Goal: Contribute content: Contribute content

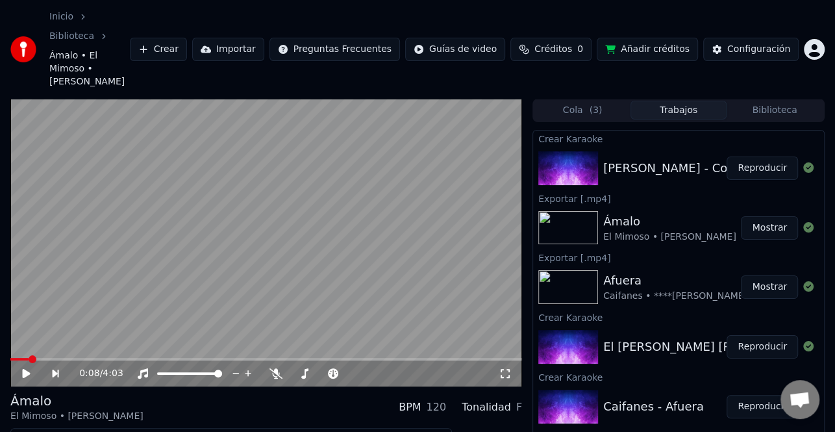
click at [769, 156] on button "Reproducir" at bounding box center [762, 167] width 71 height 23
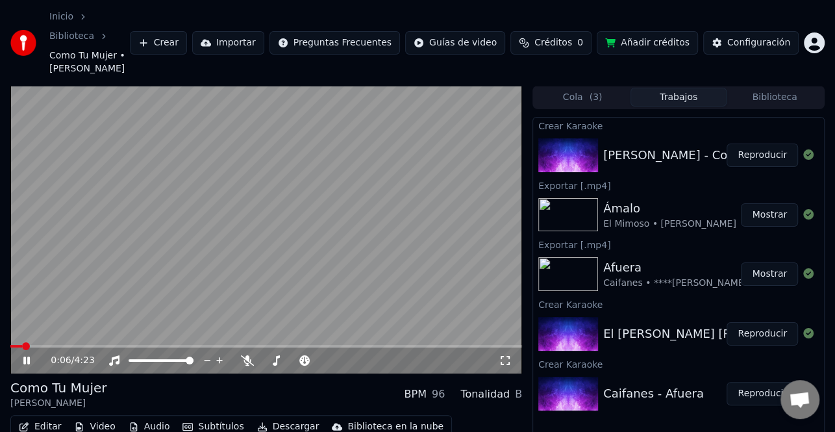
click at [27, 355] on icon at bounding box center [36, 360] width 30 height 10
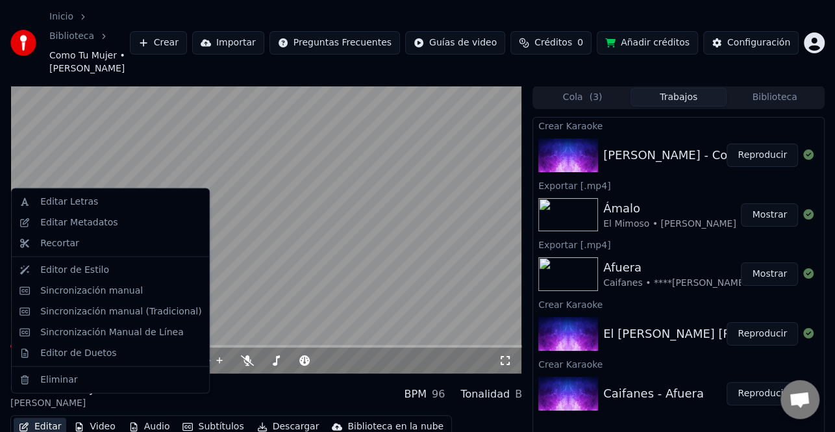
click at [46, 418] on button "Editar" at bounding box center [40, 427] width 53 height 18
click at [87, 223] on div "Editar Metadatos" at bounding box center [78, 222] width 77 height 13
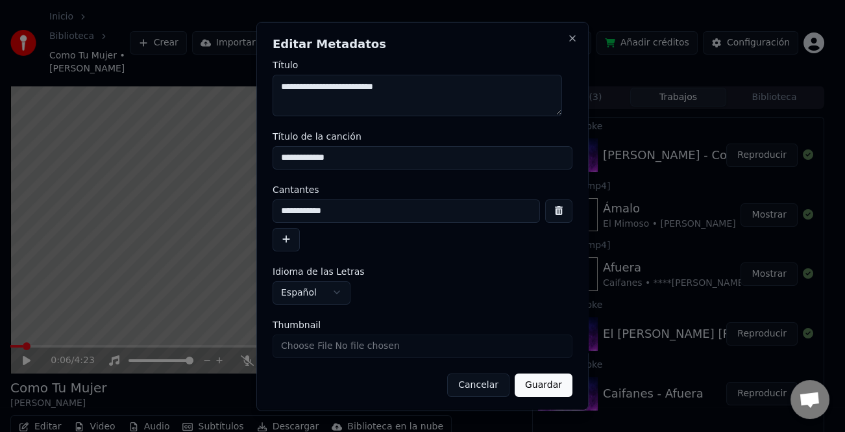
click at [294, 249] on button "button" at bounding box center [286, 238] width 27 height 23
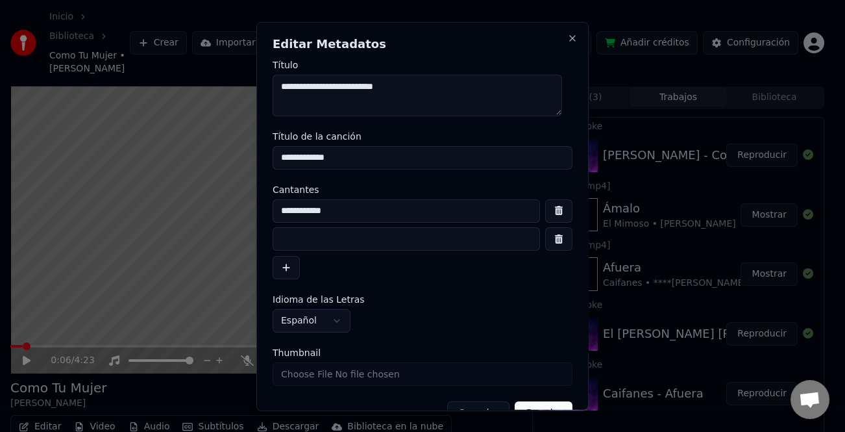
click at [297, 240] on input at bounding box center [407, 238] width 268 height 23
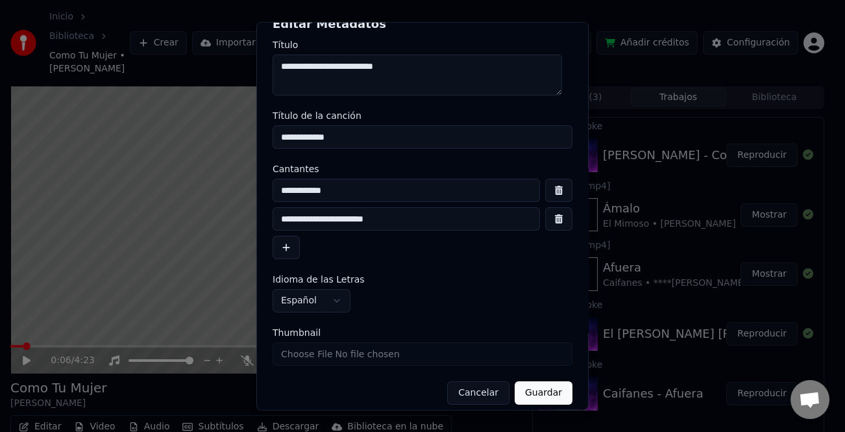
scroll to position [31, 0]
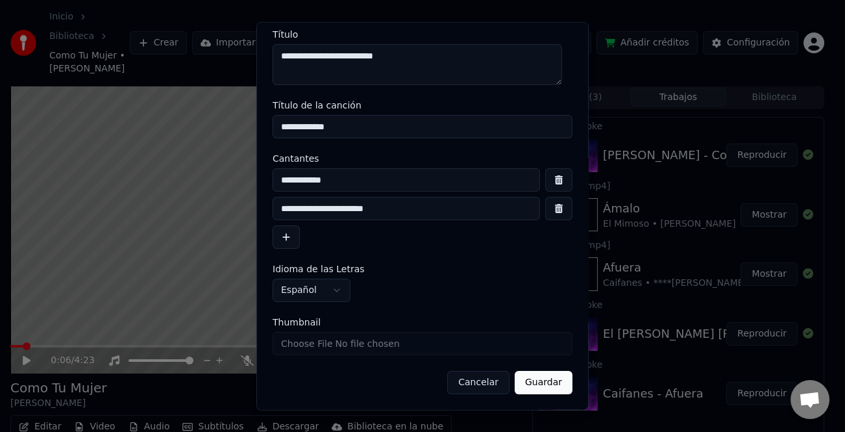
type input "**********"
click at [540, 387] on button "Guardar" at bounding box center [544, 382] width 58 height 23
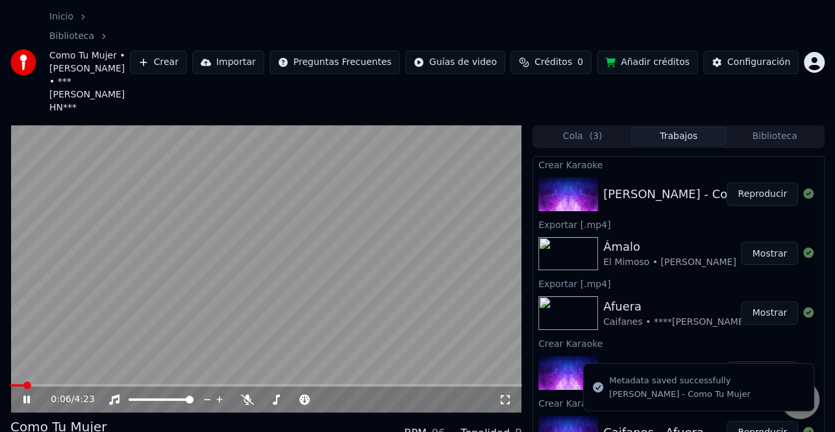
click at [25, 395] on icon at bounding box center [26, 399] width 6 height 8
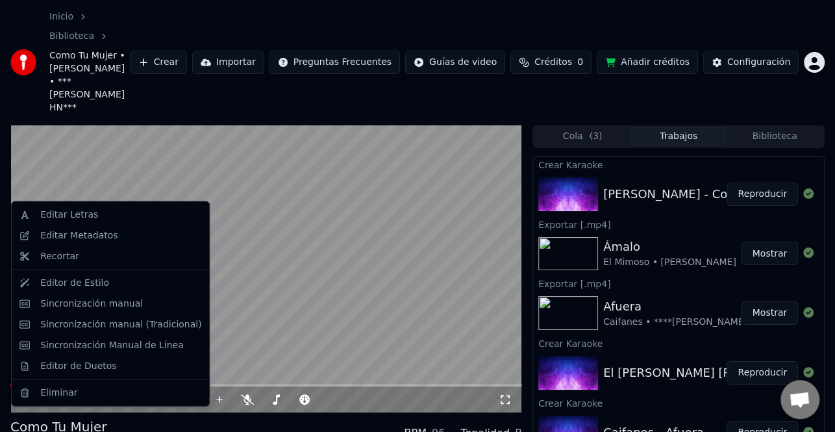
click at [120, 240] on div "Editar Metadatos" at bounding box center [120, 235] width 161 height 13
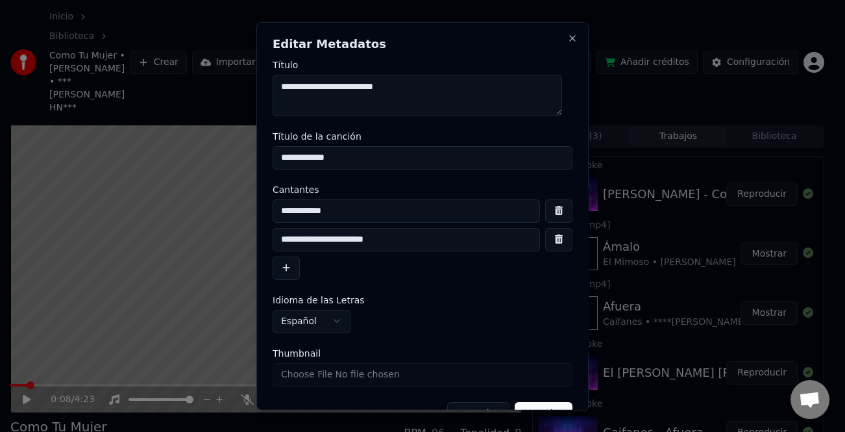
drag, startPoint x: 276, startPoint y: 236, endPoint x: 293, endPoint y: 241, distance: 18.3
click at [277, 237] on input "**********" at bounding box center [407, 238] width 268 height 23
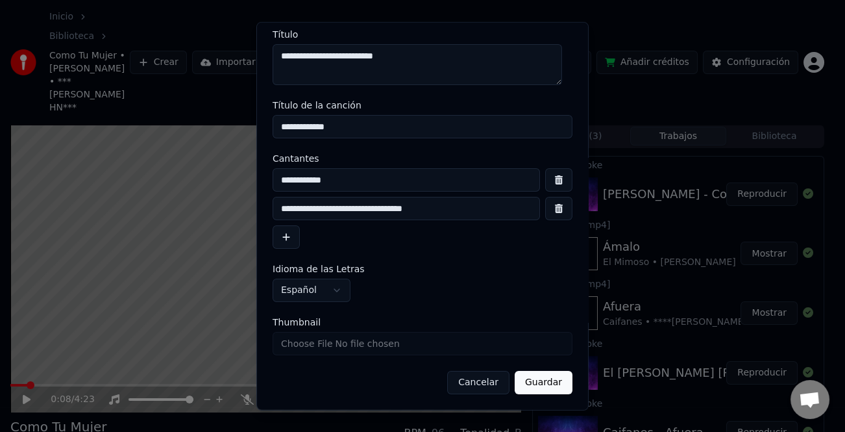
type input "**********"
click at [542, 381] on button "Guardar" at bounding box center [544, 382] width 58 height 23
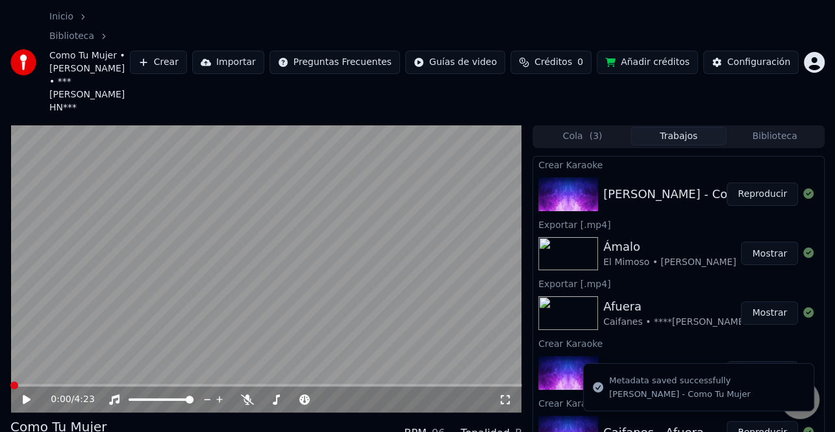
click at [25, 395] on icon at bounding box center [27, 399] width 8 height 9
click at [10, 384] on span at bounding box center [10, 385] width 0 height 3
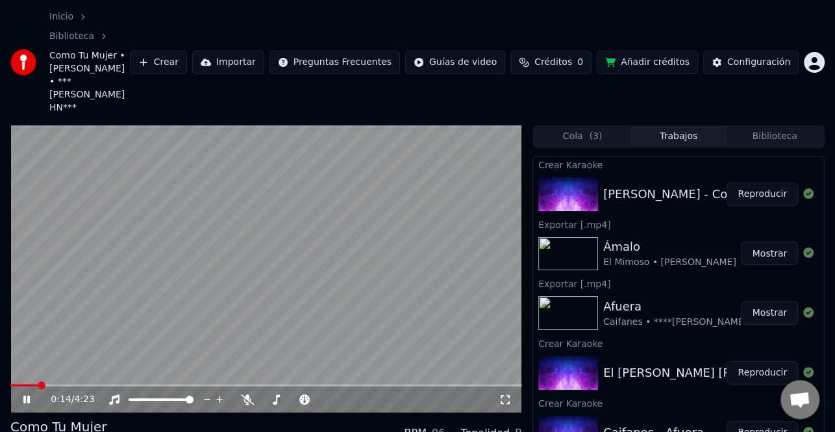
click at [31, 394] on icon at bounding box center [36, 399] width 30 height 10
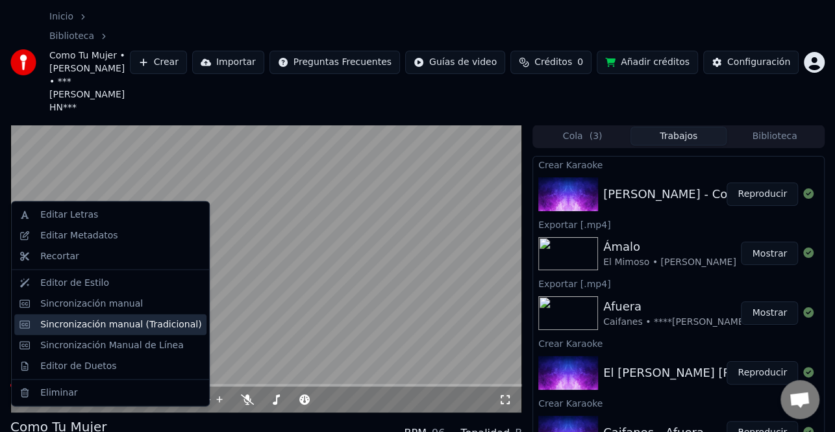
click at [125, 332] on div "Sincronización manual (Tradicional)" at bounding box center [110, 324] width 192 height 21
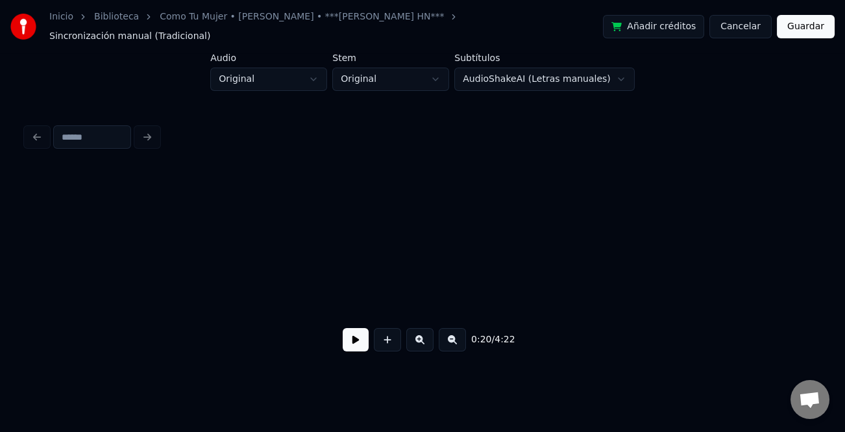
scroll to position [0, 4020]
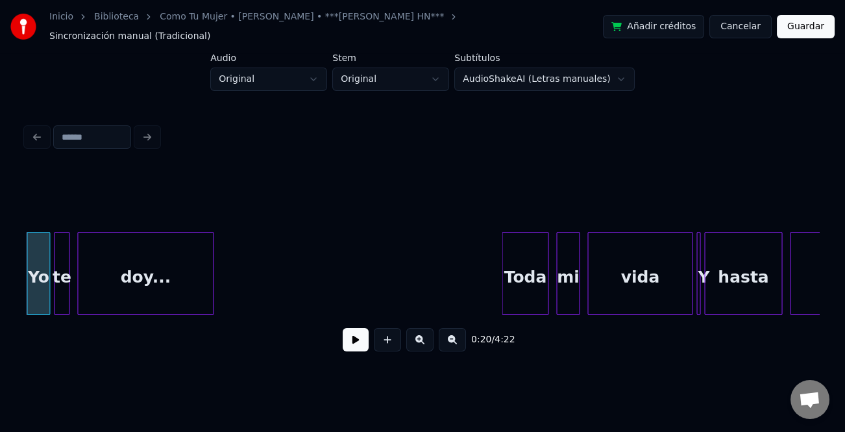
click at [363, 325] on div "0:20 / 4:22" at bounding box center [422, 339] width 773 height 29
click at [354, 340] on button at bounding box center [356, 339] width 26 height 23
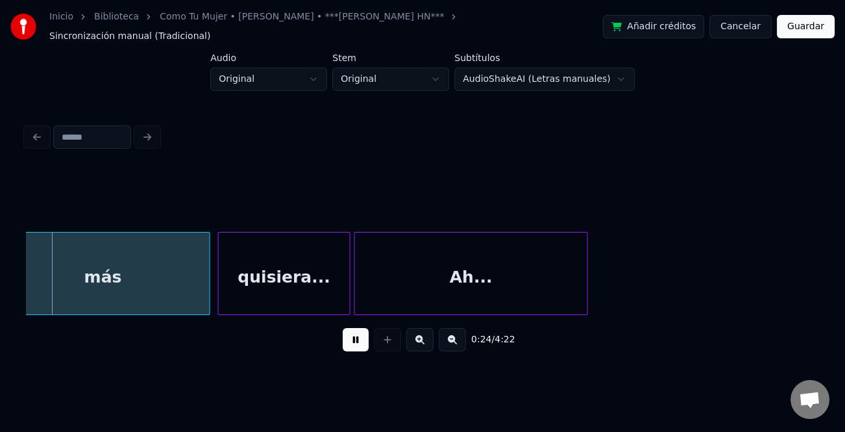
scroll to position [0, 4493]
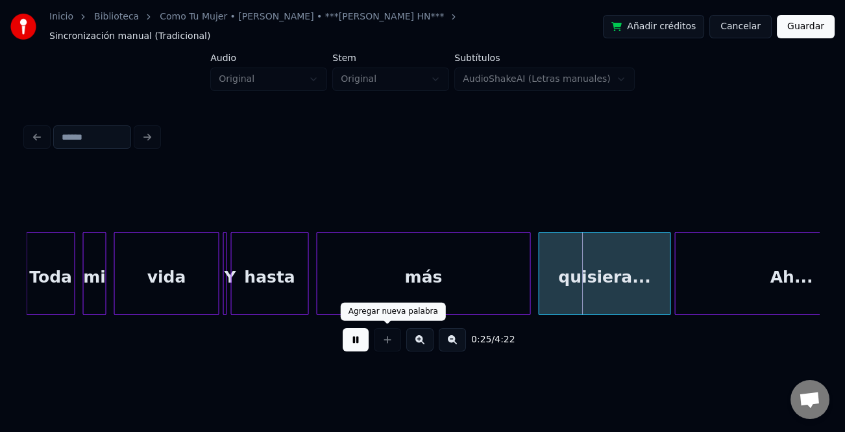
click at [360, 330] on button at bounding box center [356, 339] width 26 height 23
click at [403, 269] on div "más" at bounding box center [424, 276] width 213 height 88
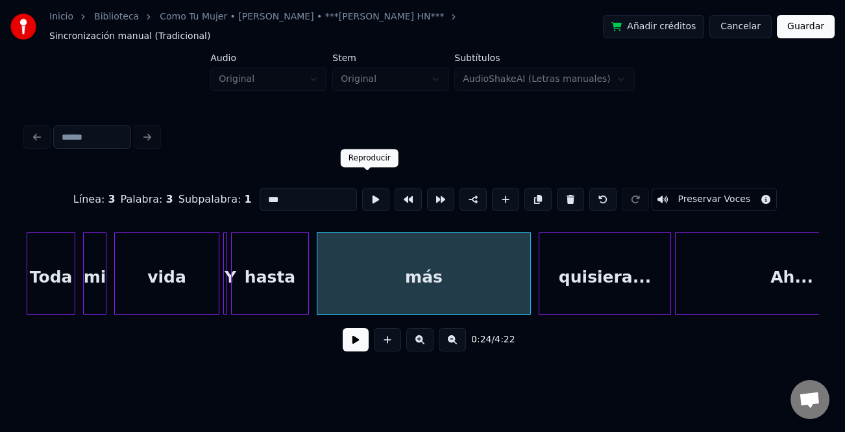
click at [296, 188] on input "***" at bounding box center [308, 199] width 97 height 23
type input "********"
click at [367, 331] on button at bounding box center [356, 339] width 26 height 23
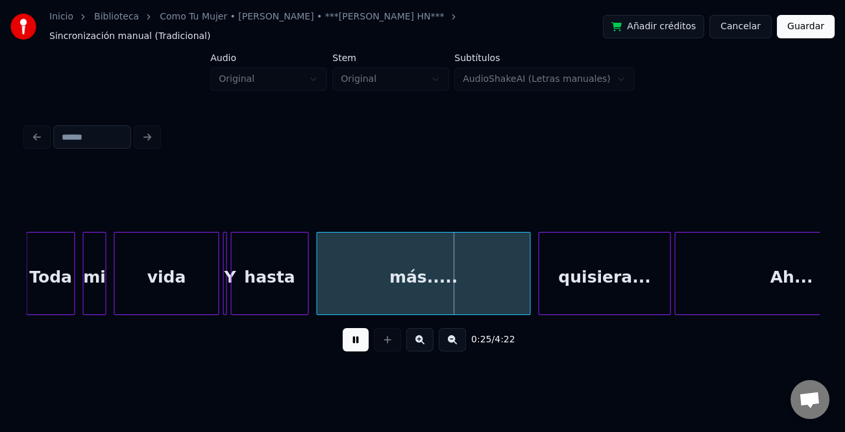
click at [367, 331] on button at bounding box center [356, 339] width 26 height 23
click at [662, 259] on div "quisiera..." at bounding box center [605, 276] width 131 height 88
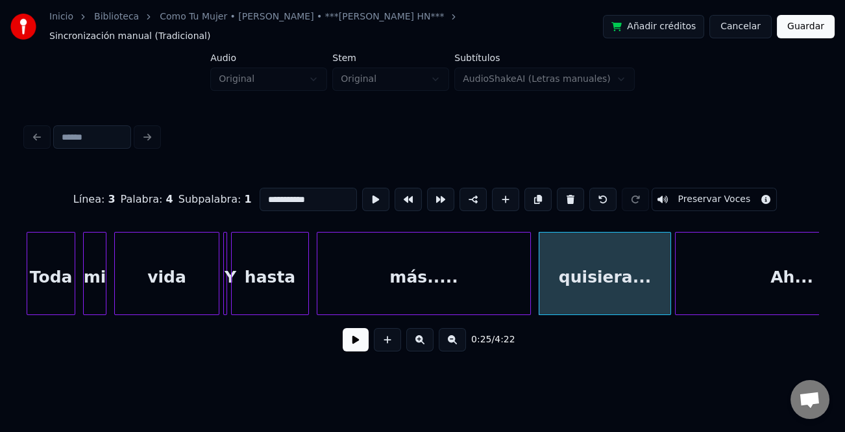
click at [266, 188] on input "**********" at bounding box center [308, 199] width 97 height 23
type input "**********"
click at [366, 343] on button at bounding box center [356, 339] width 26 height 23
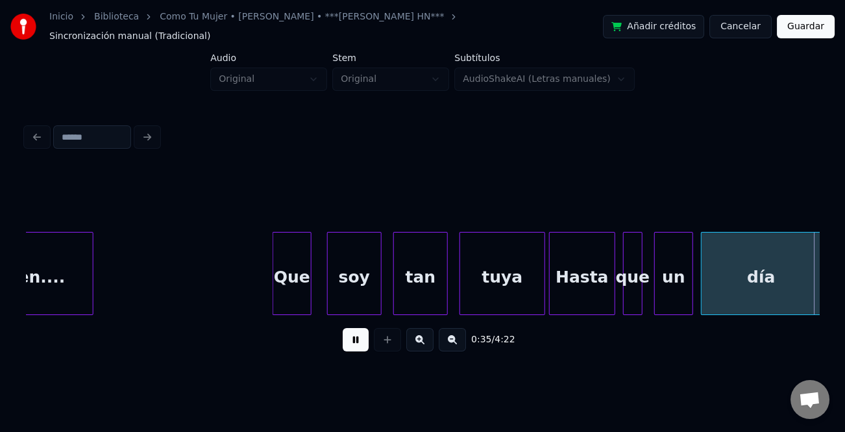
scroll to position [0, 6881]
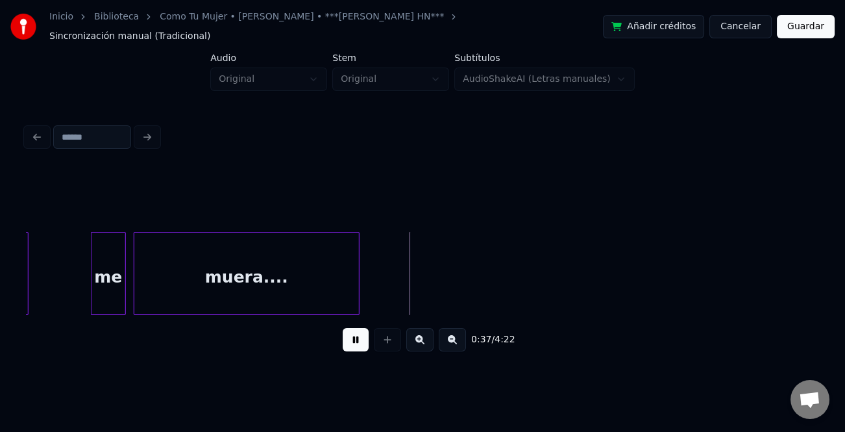
click at [351, 331] on button at bounding box center [356, 339] width 26 height 23
click at [121, 278] on div at bounding box center [123, 273] width 4 height 82
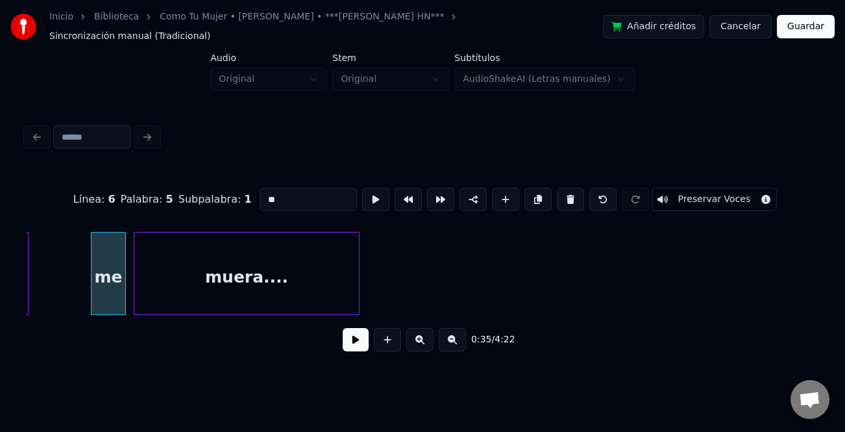
click at [268, 188] on input "**" at bounding box center [308, 199] width 97 height 23
type input "**"
click at [362, 331] on button at bounding box center [356, 339] width 26 height 23
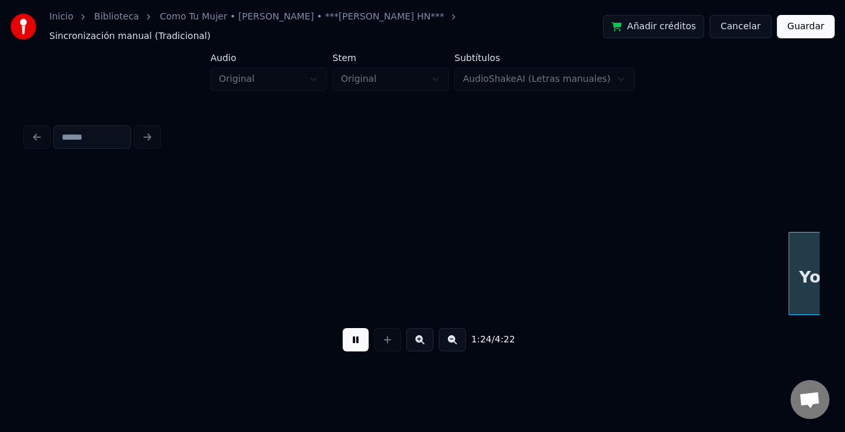
scroll to position [0, 16417]
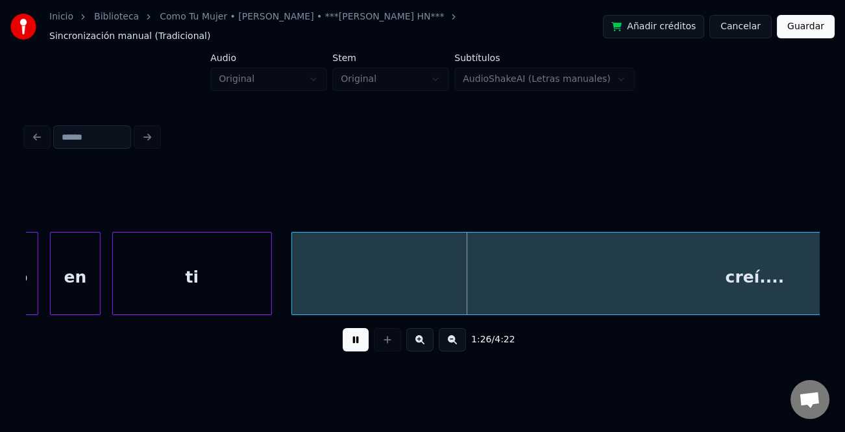
click at [359, 340] on button at bounding box center [356, 339] width 26 height 23
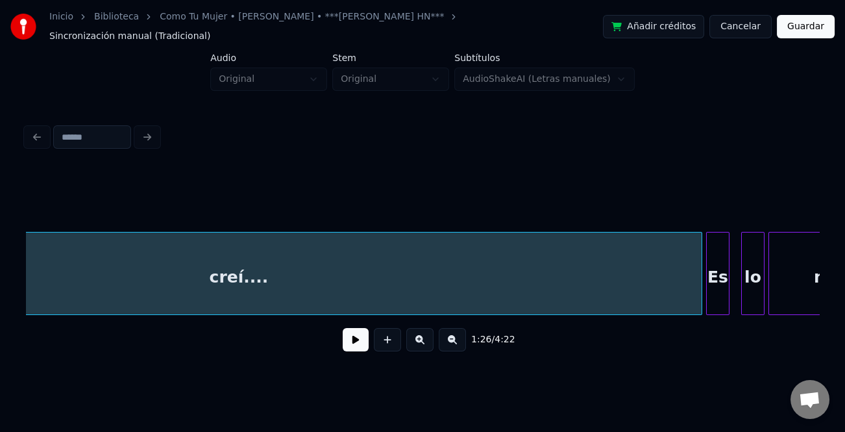
scroll to position [0, 17055]
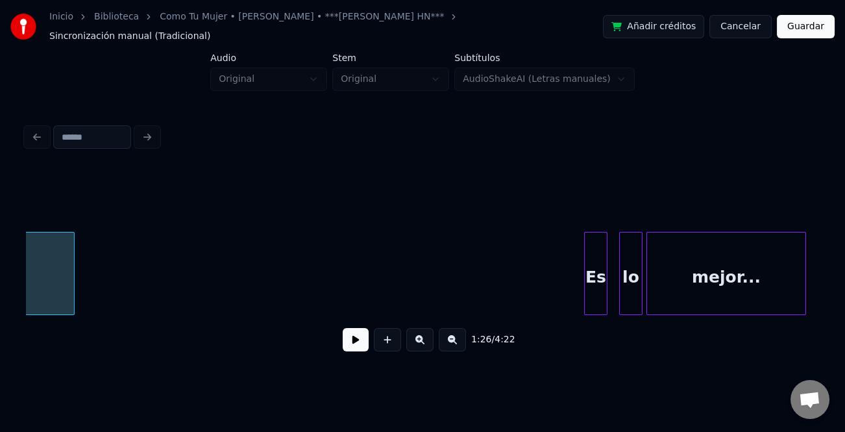
click at [73, 284] on div at bounding box center [72, 273] width 4 height 82
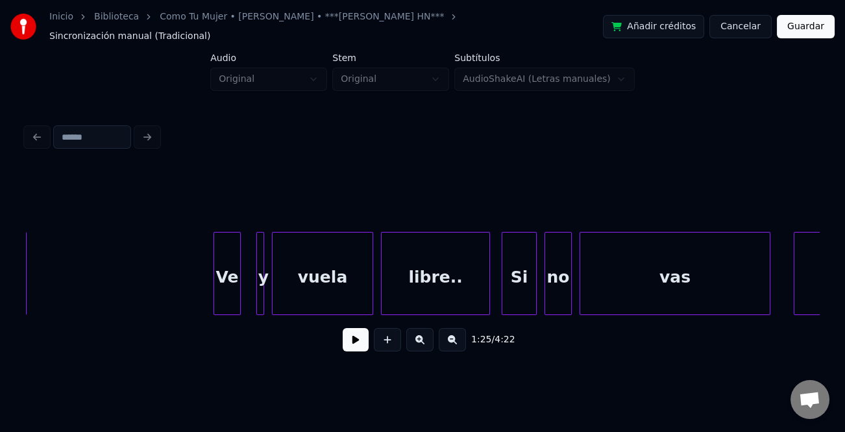
scroll to position [0, 17301]
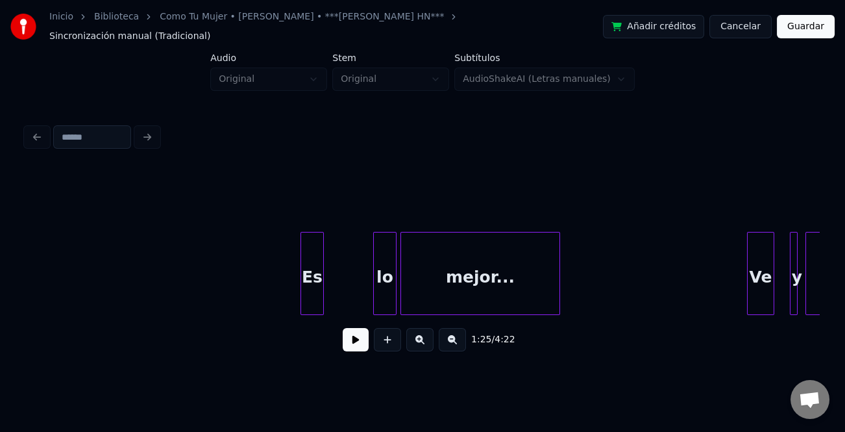
click at [306, 289] on div "Es" at bounding box center [312, 276] width 22 height 88
click at [343, 290] on div at bounding box center [342, 273] width 4 height 82
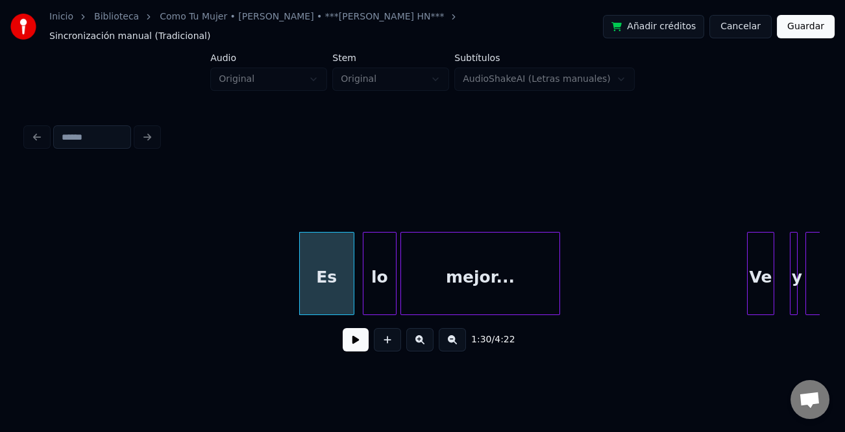
click at [364, 294] on div at bounding box center [366, 273] width 4 height 82
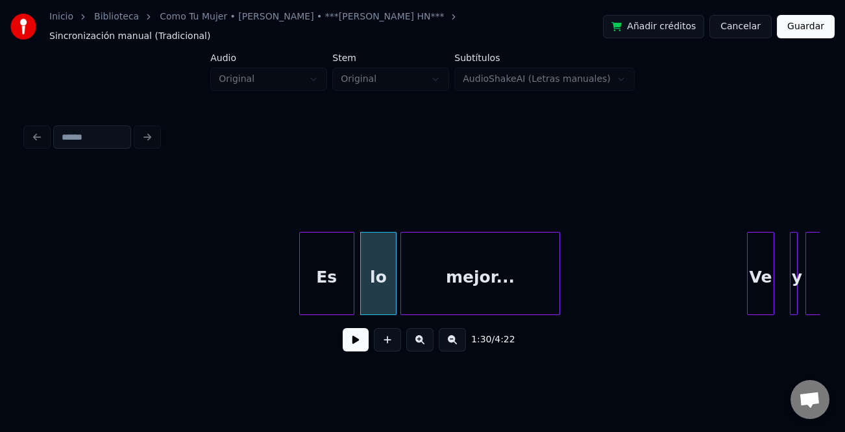
click at [355, 336] on button at bounding box center [356, 339] width 26 height 23
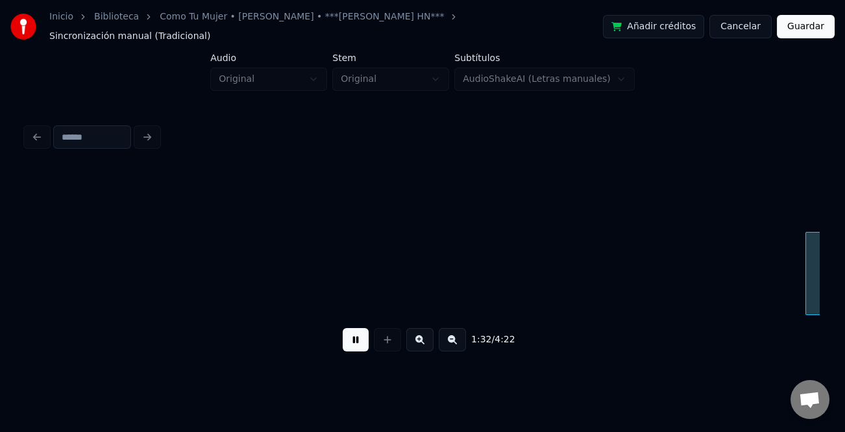
scroll to position [0, 18098]
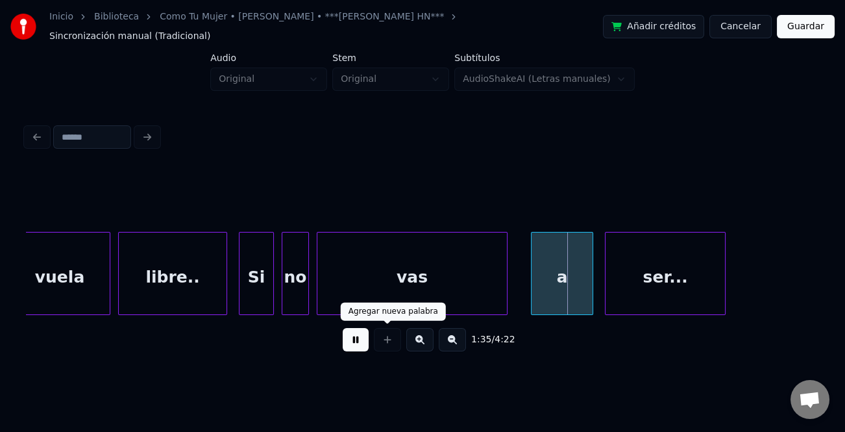
click at [363, 332] on button at bounding box center [356, 339] width 26 height 23
click at [411, 274] on div "vas" at bounding box center [413, 276] width 190 height 88
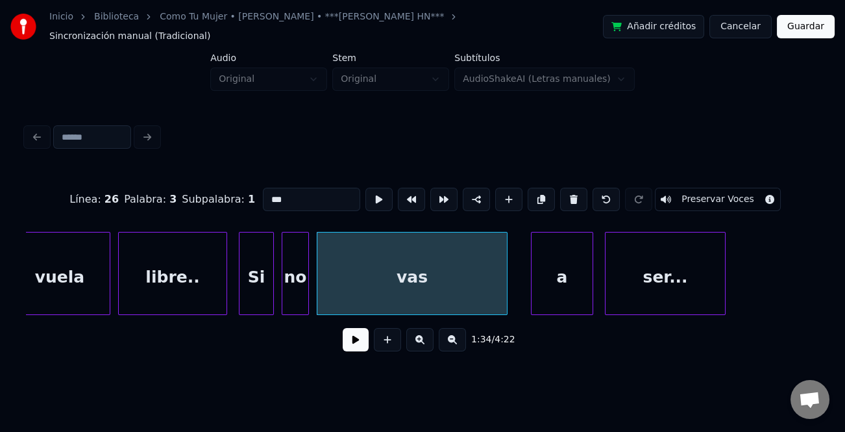
click at [304, 190] on input "***" at bounding box center [311, 199] width 97 height 23
type input "********"
click at [356, 347] on button at bounding box center [356, 339] width 26 height 23
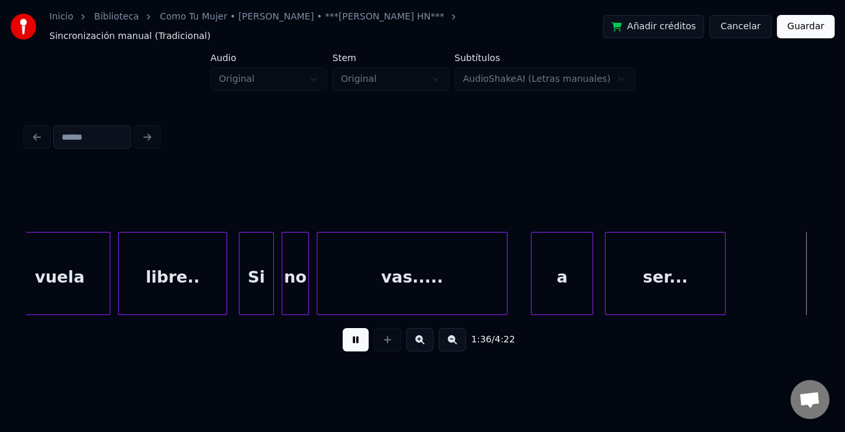
scroll to position [0, 18895]
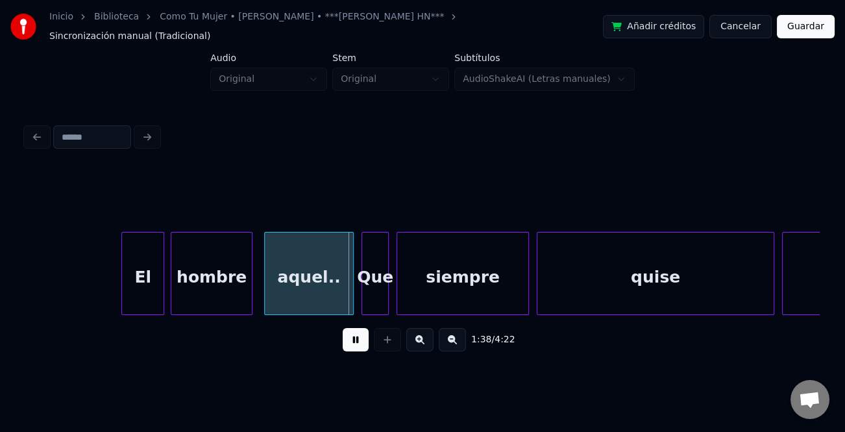
click at [128, 264] on div "El" at bounding box center [143, 276] width 42 height 88
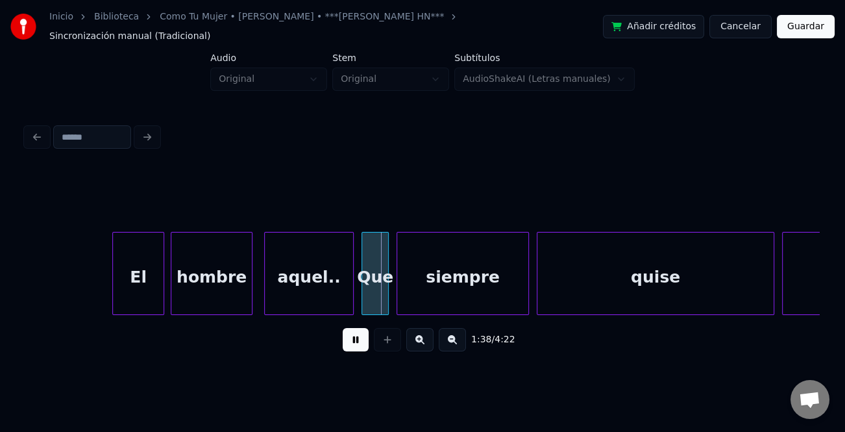
click at [115, 275] on div at bounding box center [115, 273] width 4 height 82
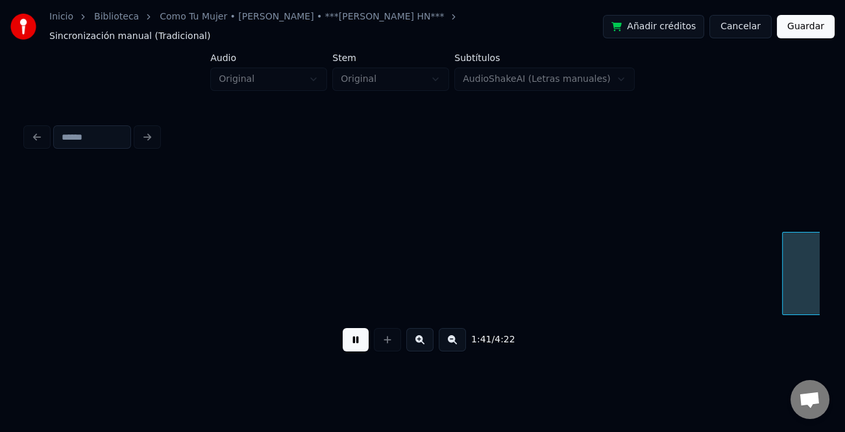
scroll to position [0, 19689]
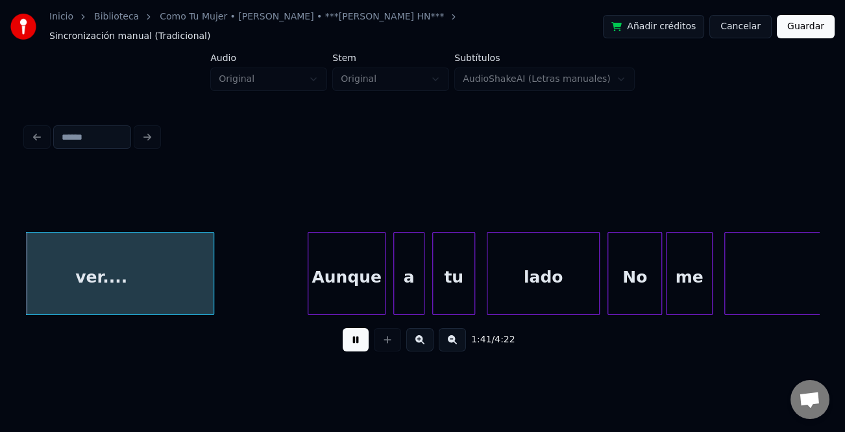
click at [355, 336] on button at bounding box center [356, 339] width 26 height 23
click at [336, 293] on div "Aunque" at bounding box center [332, 276] width 77 height 88
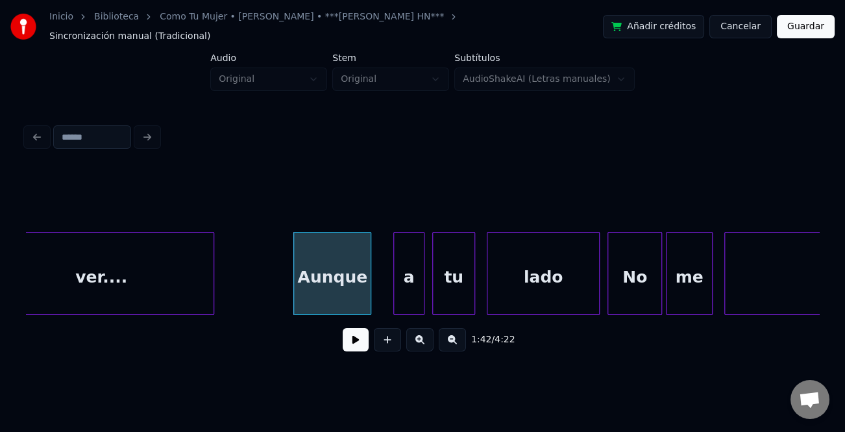
click at [363, 337] on button at bounding box center [356, 339] width 26 height 23
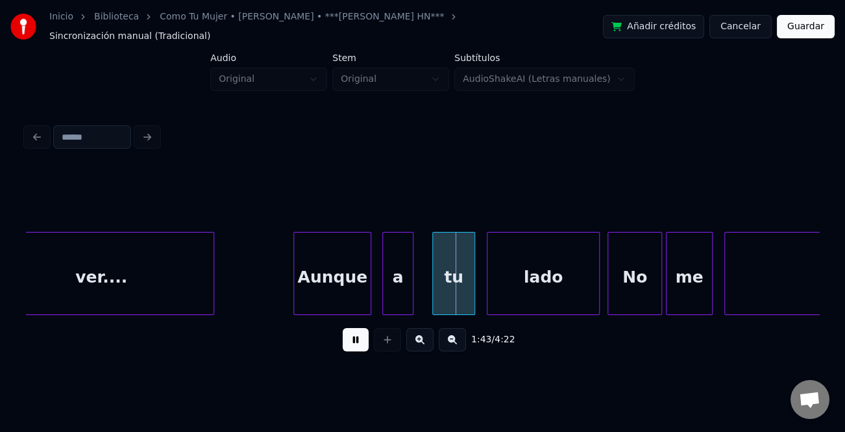
click at [406, 299] on div "a" at bounding box center [398, 276] width 30 height 88
click at [456, 295] on div "tu" at bounding box center [454, 276] width 42 height 88
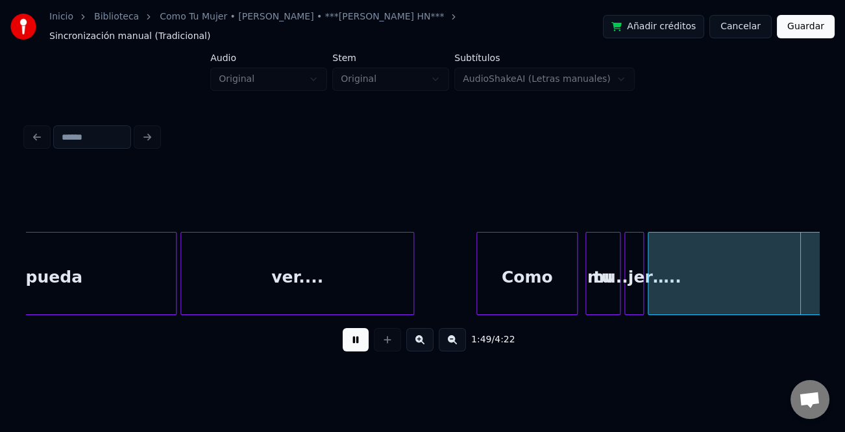
scroll to position [0, 21276]
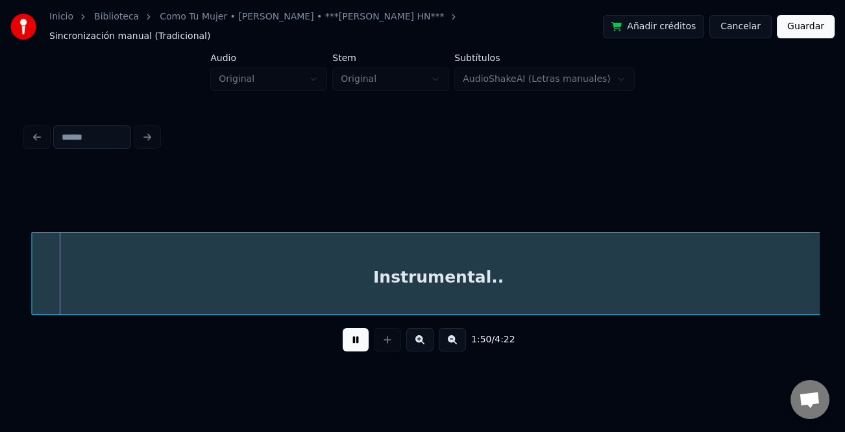
click at [693, 295] on div "Instrumental.." at bounding box center [438, 276] width 813 height 88
click at [441, 336] on button at bounding box center [452, 339] width 27 height 23
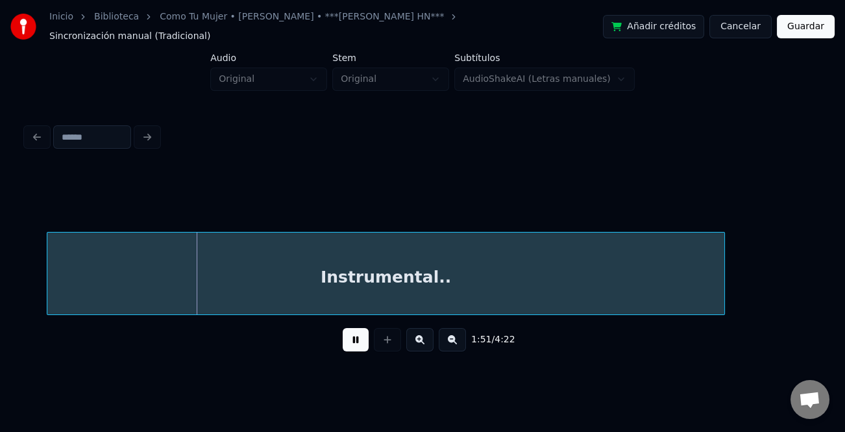
click at [445, 336] on button at bounding box center [452, 339] width 27 height 23
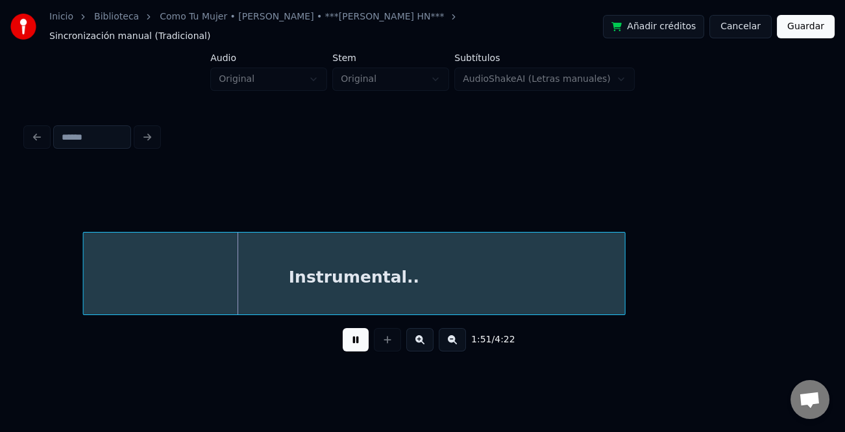
click at [445, 336] on button at bounding box center [452, 339] width 27 height 23
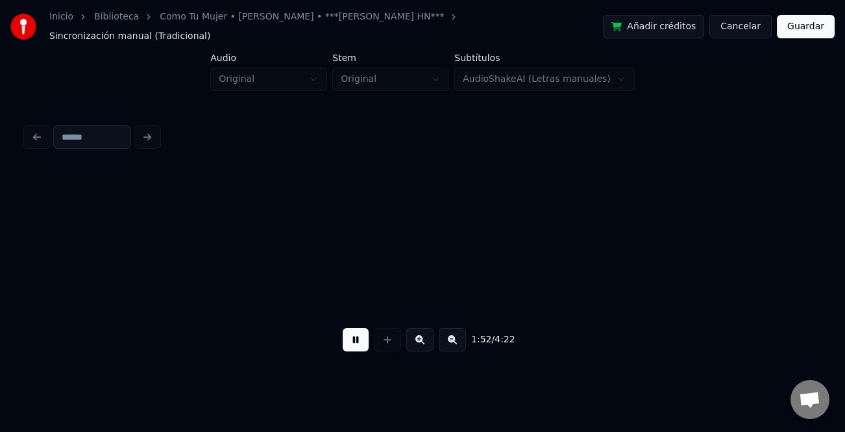
scroll to position [0, 10683]
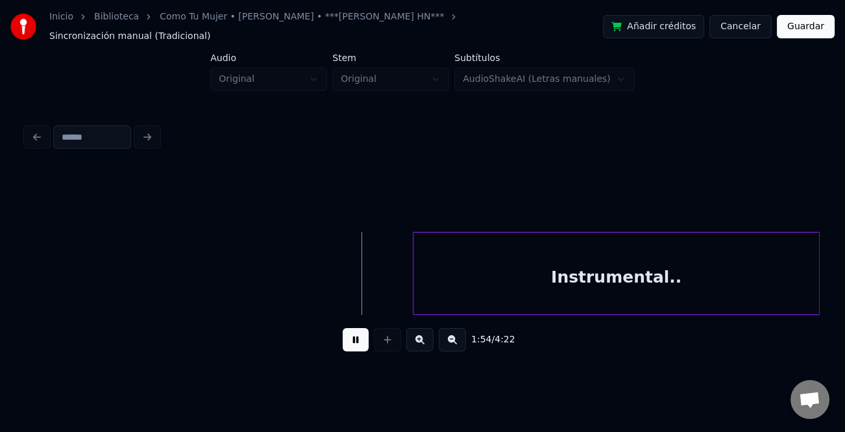
click at [598, 286] on div "Instrumental.." at bounding box center [617, 276] width 406 height 88
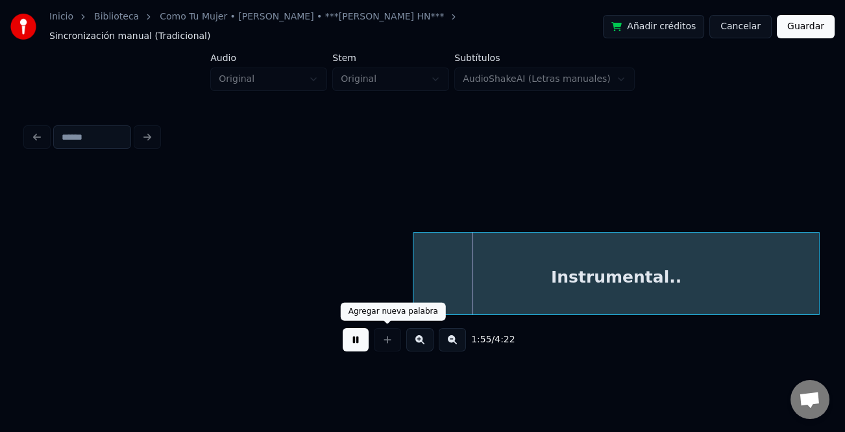
click at [364, 337] on button at bounding box center [356, 339] width 26 height 23
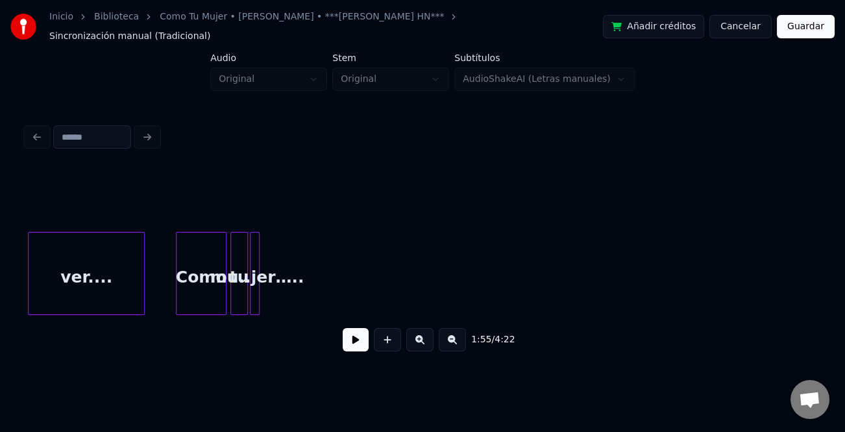
scroll to position [0, 10275]
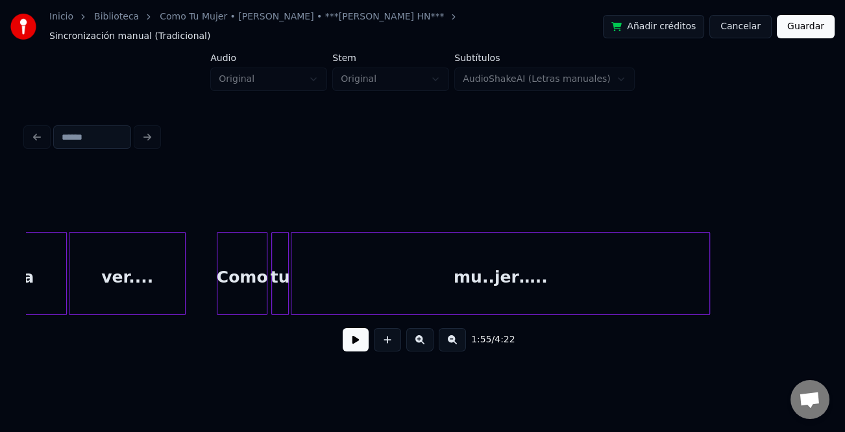
click at [706, 299] on div at bounding box center [708, 273] width 4 height 82
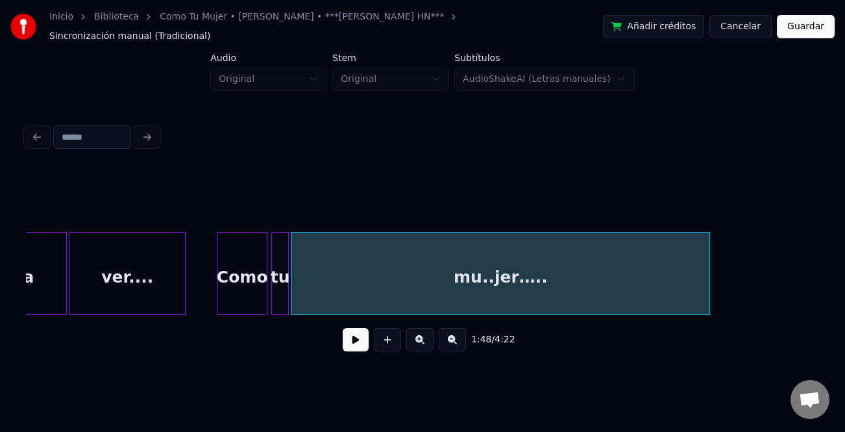
click at [245, 295] on div "Como" at bounding box center [242, 276] width 49 height 88
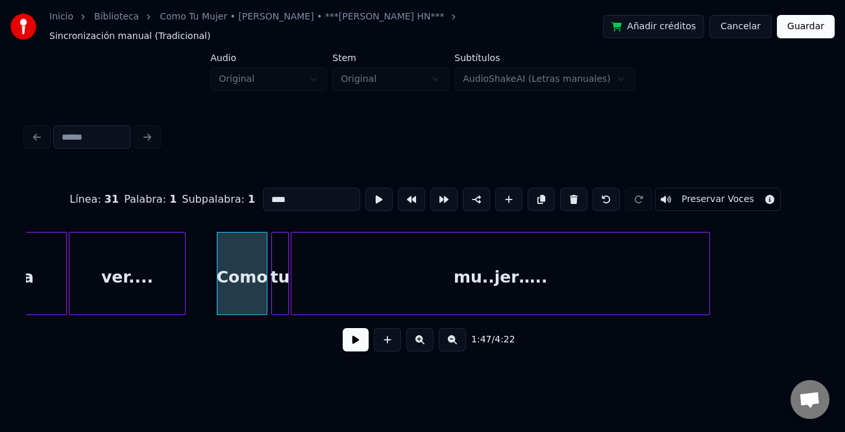
click at [359, 340] on button at bounding box center [356, 339] width 26 height 23
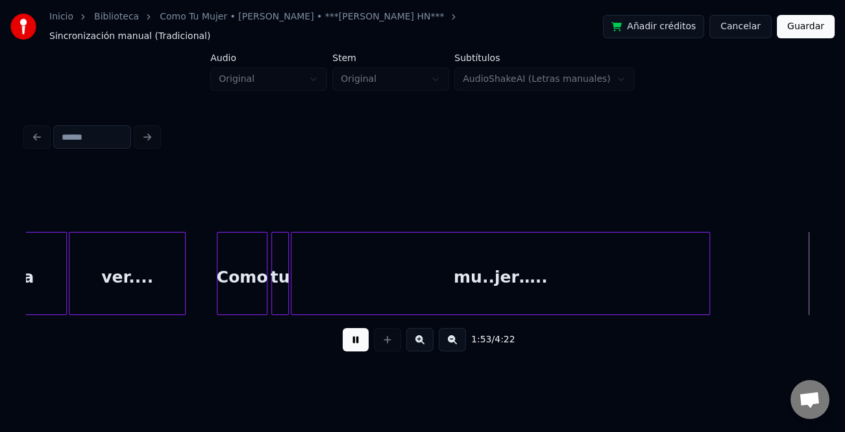
scroll to position [0, 11069]
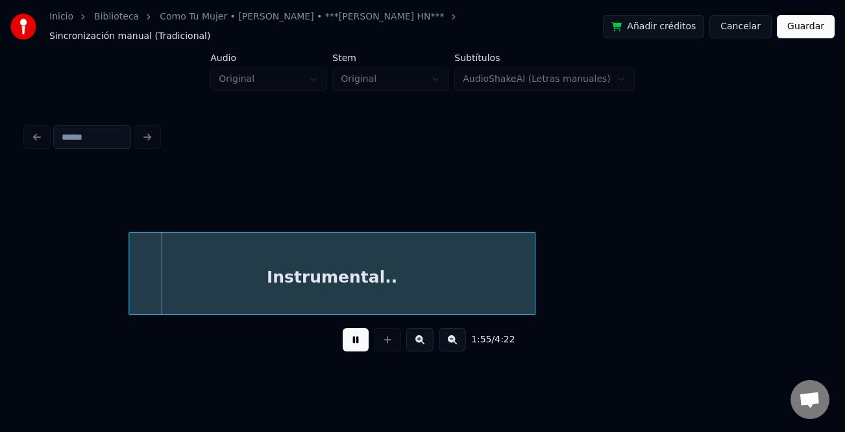
click at [431, 335] on button at bounding box center [419, 339] width 27 height 23
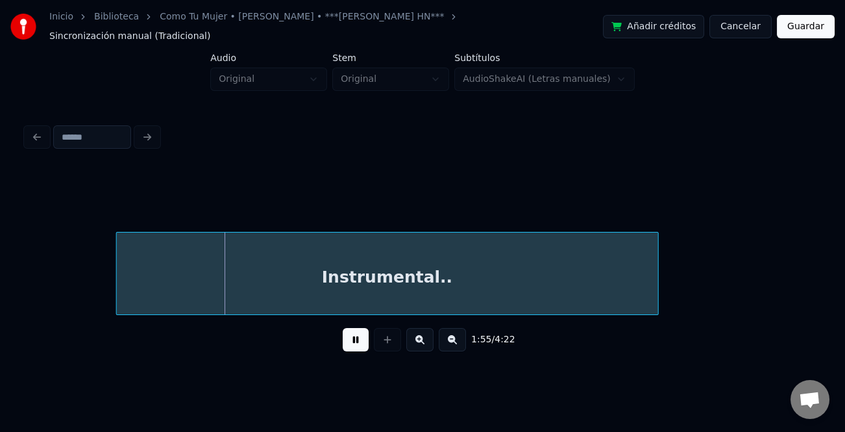
click at [429, 337] on button at bounding box center [419, 339] width 27 height 23
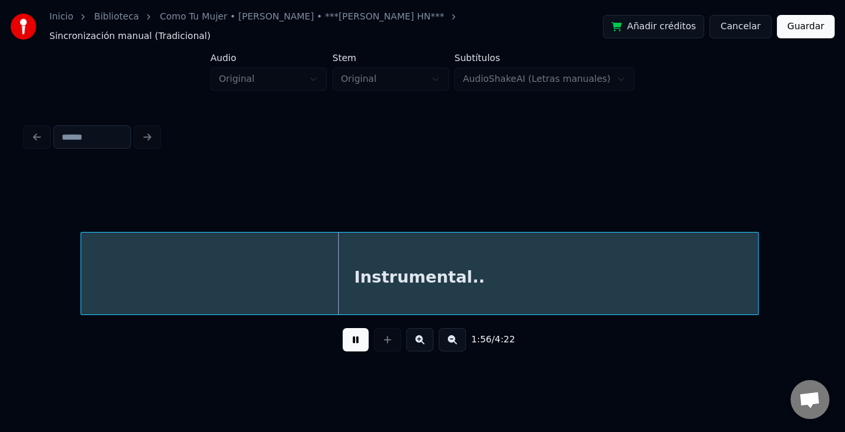
click at [455, 339] on button at bounding box center [452, 339] width 27 height 23
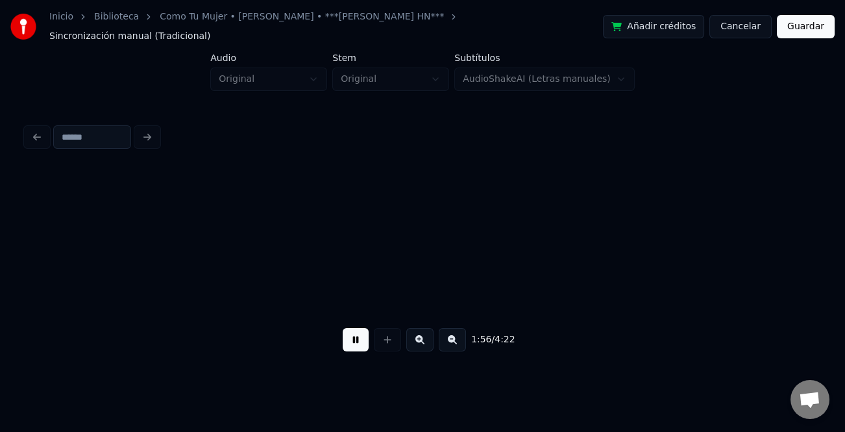
click at [455, 339] on button at bounding box center [452, 339] width 27 height 23
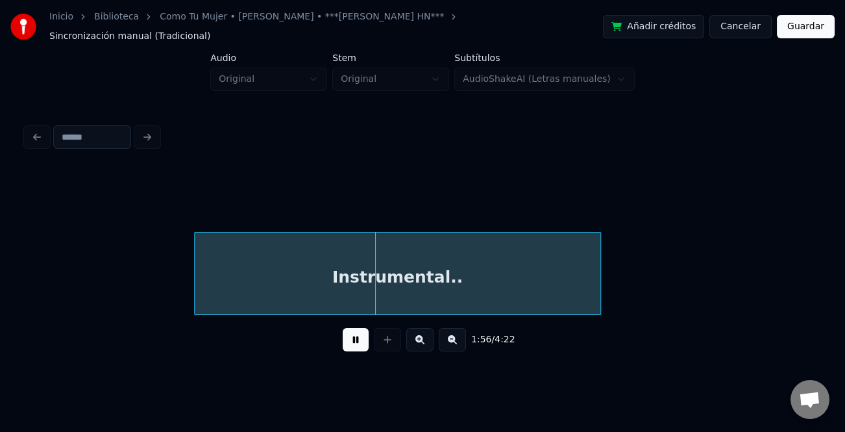
click at [455, 339] on button at bounding box center [452, 339] width 27 height 23
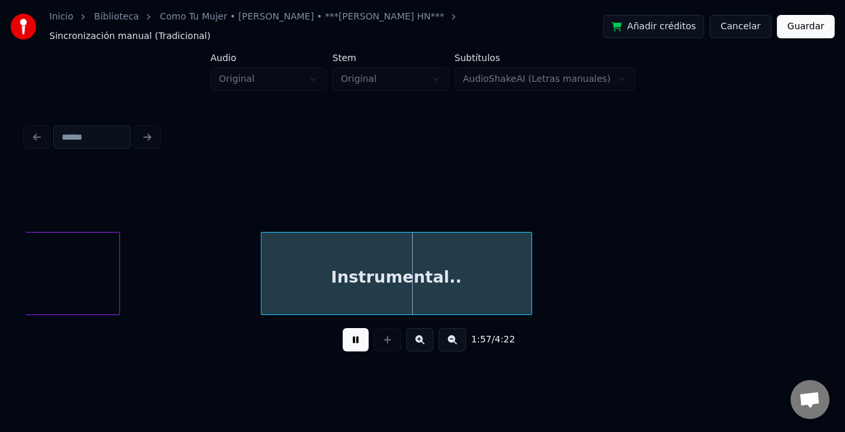
click at [455, 339] on button at bounding box center [452, 339] width 27 height 23
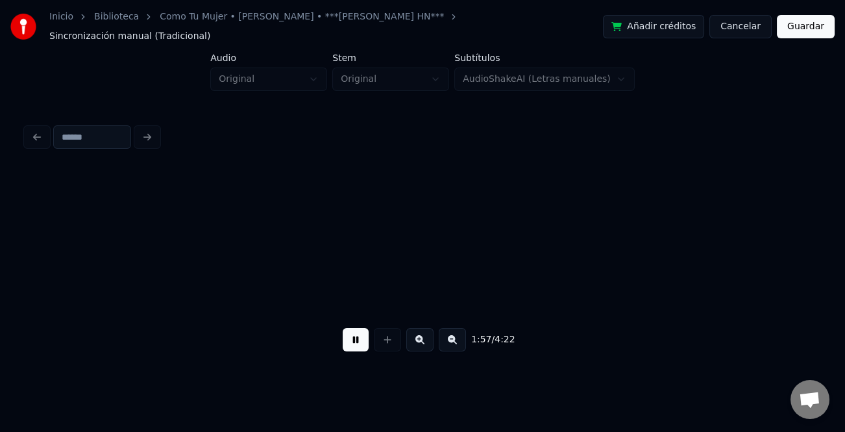
scroll to position [0, 3406]
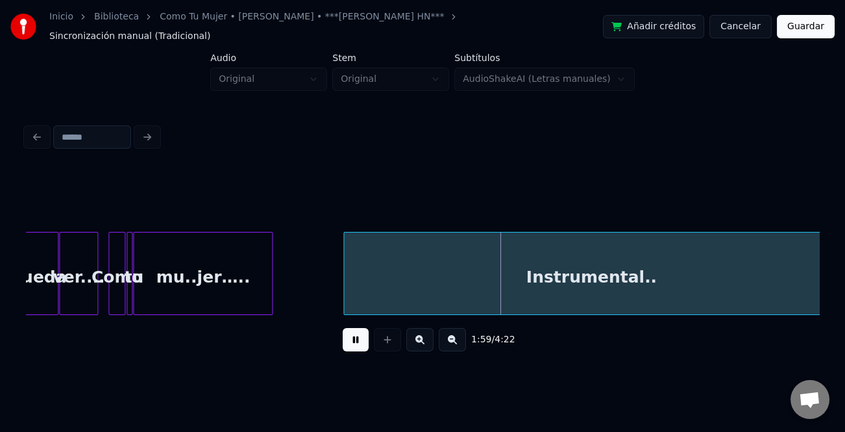
click at [834, 292] on div "Inicio Biblioteca Como Tu Mujer • [PERSON_NAME] • ***[PERSON_NAME] HN*** Sincro…" at bounding box center [422, 185] width 845 height 371
click at [363, 335] on button at bounding box center [356, 339] width 26 height 23
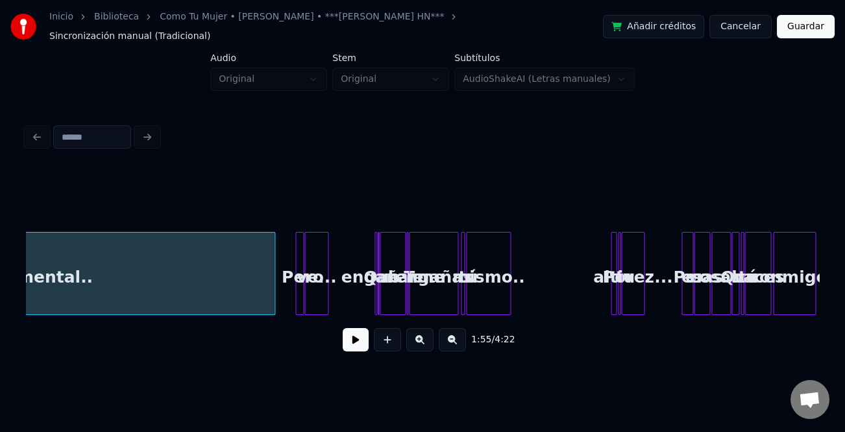
scroll to position [0, 3957]
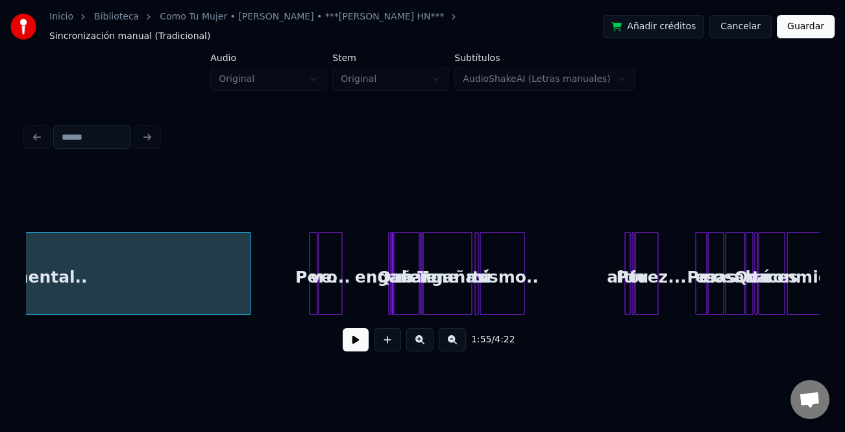
click at [249, 297] on div at bounding box center [248, 273] width 4 height 82
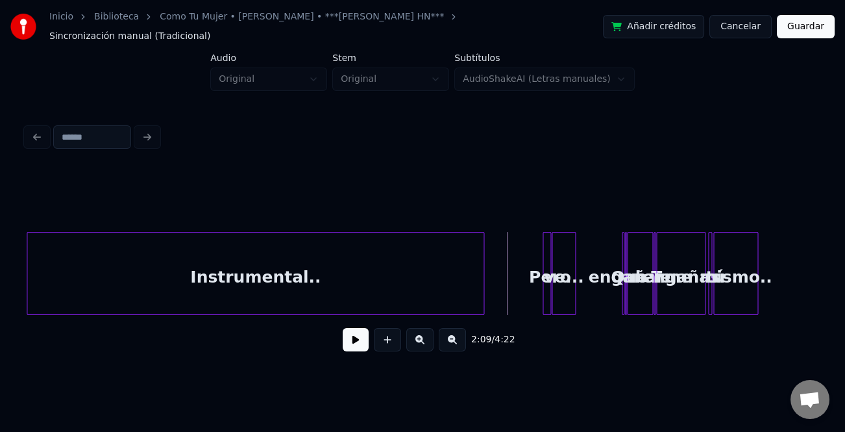
click at [364, 338] on button at bounding box center [356, 339] width 26 height 23
click at [424, 343] on button at bounding box center [419, 339] width 27 height 23
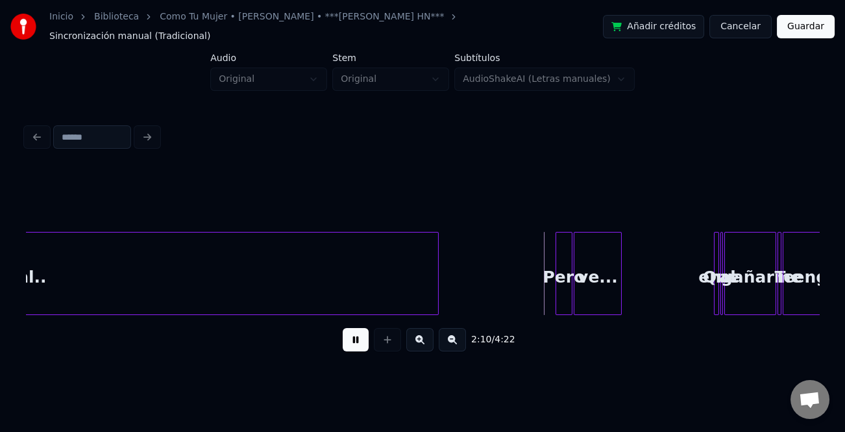
click at [424, 343] on button at bounding box center [419, 339] width 27 height 23
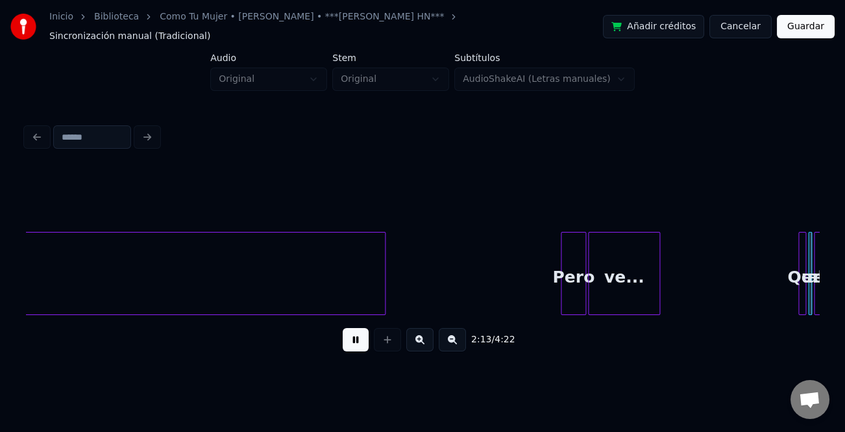
click at [427, 343] on button at bounding box center [419, 339] width 27 height 23
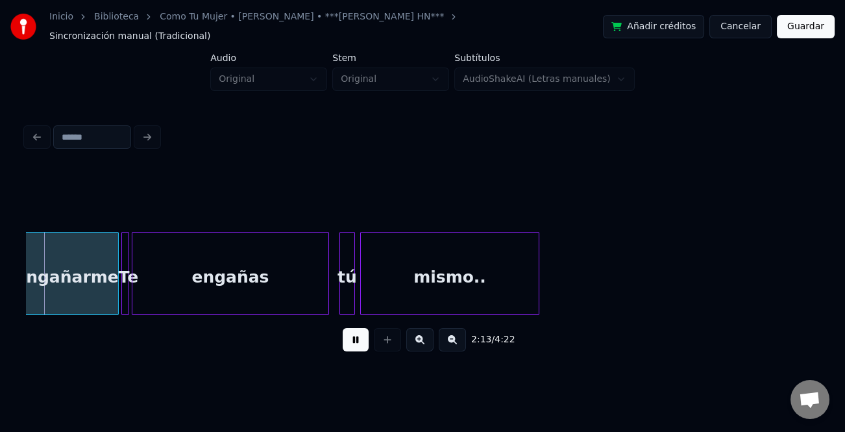
click at [427, 343] on button at bounding box center [419, 339] width 27 height 23
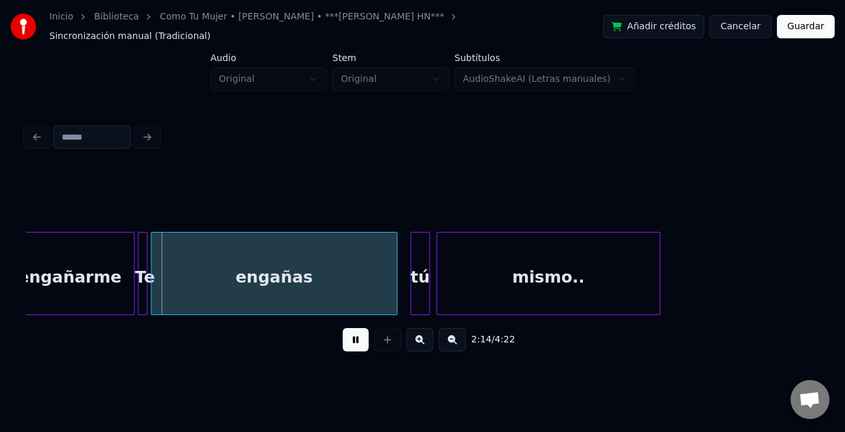
click at [427, 343] on button at bounding box center [419, 339] width 27 height 23
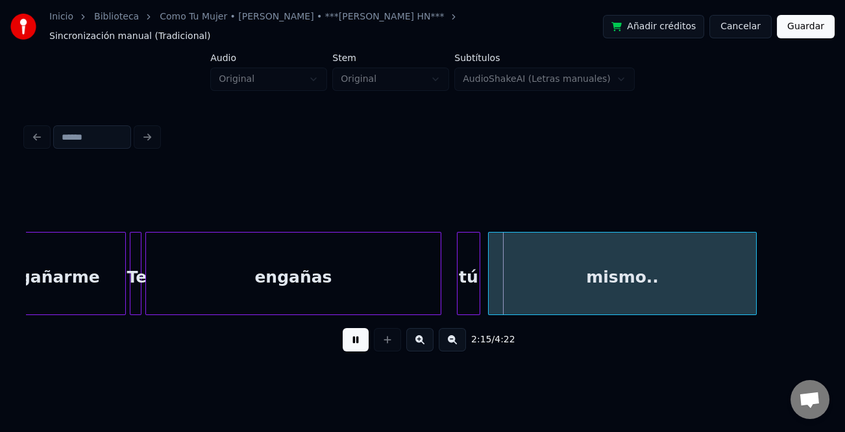
click at [356, 329] on button at bounding box center [356, 339] width 26 height 23
click at [370, 277] on div "engañas" at bounding box center [293, 276] width 295 height 88
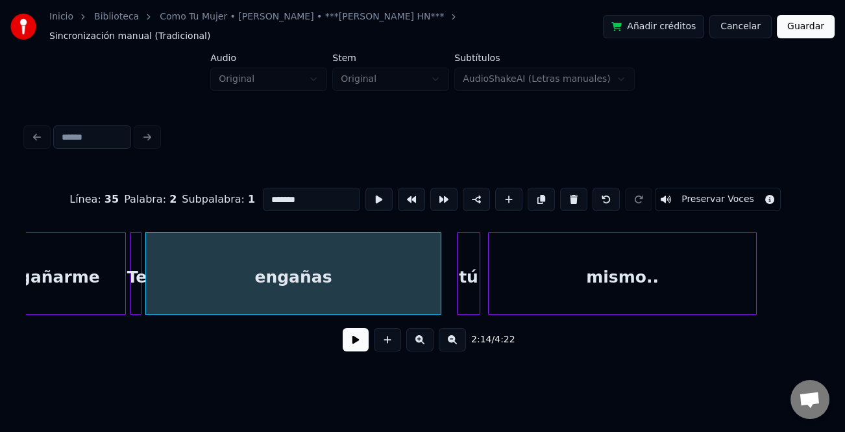
click at [336, 196] on input "*******" at bounding box center [311, 199] width 97 height 23
type input "**********"
click at [360, 341] on button at bounding box center [356, 339] width 26 height 23
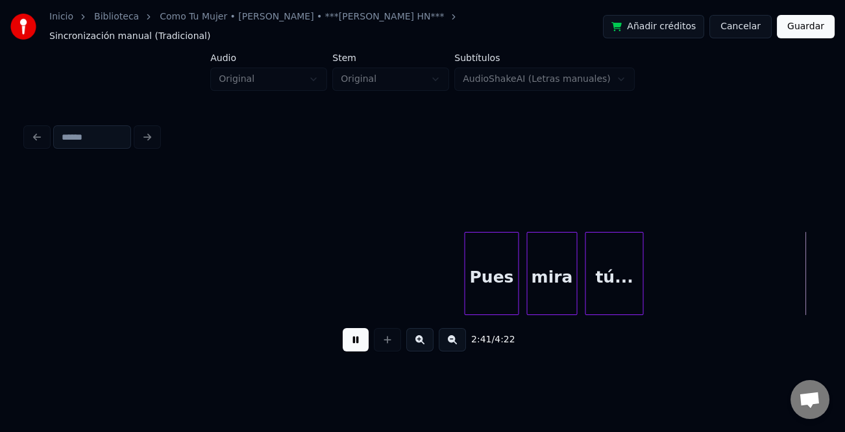
scroll to position [0, 31568]
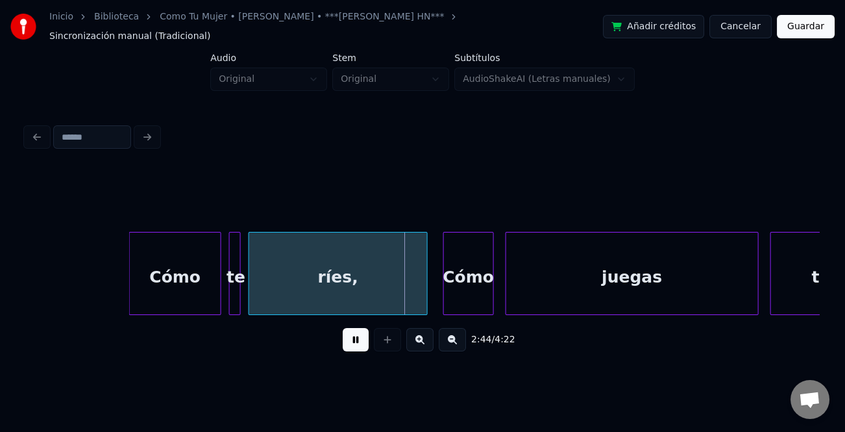
click at [130, 293] on div at bounding box center [132, 273] width 4 height 82
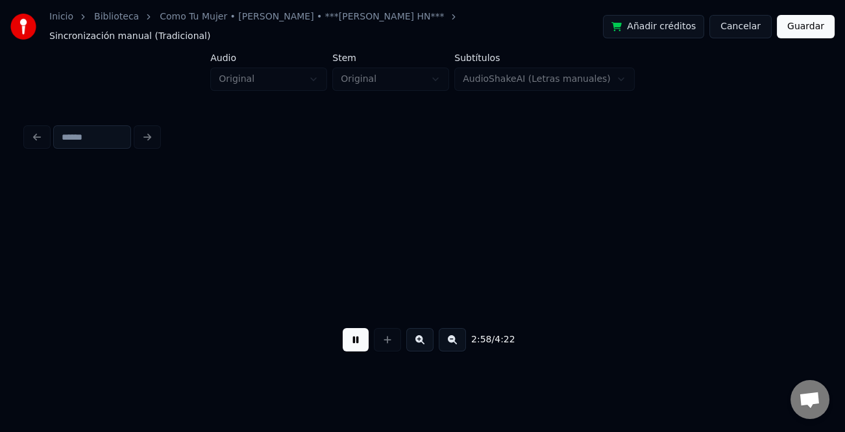
scroll to position [0, 34748]
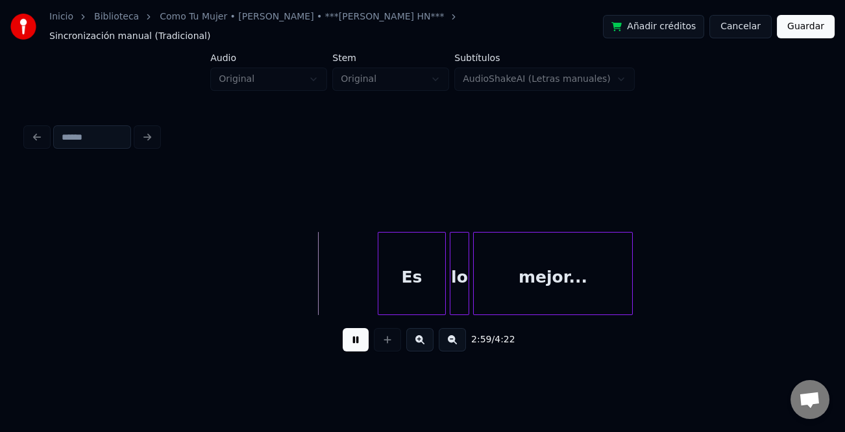
click at [379, 282] on div at bounding box center [381, 273] width 4 height 82
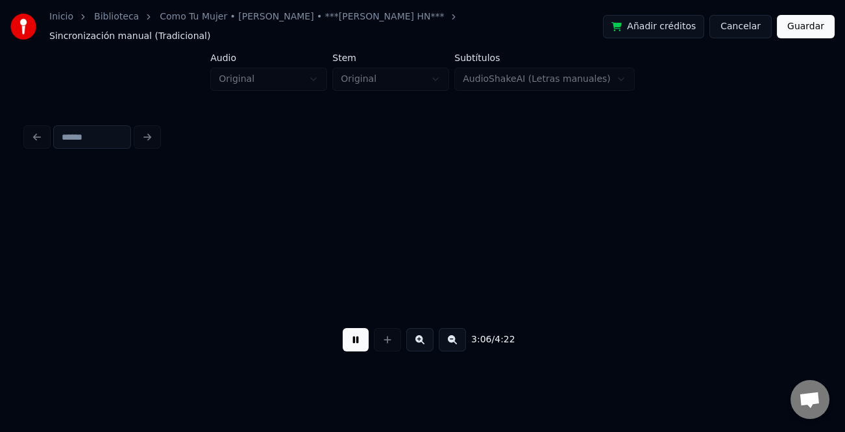
scroll to position [0, 36336]
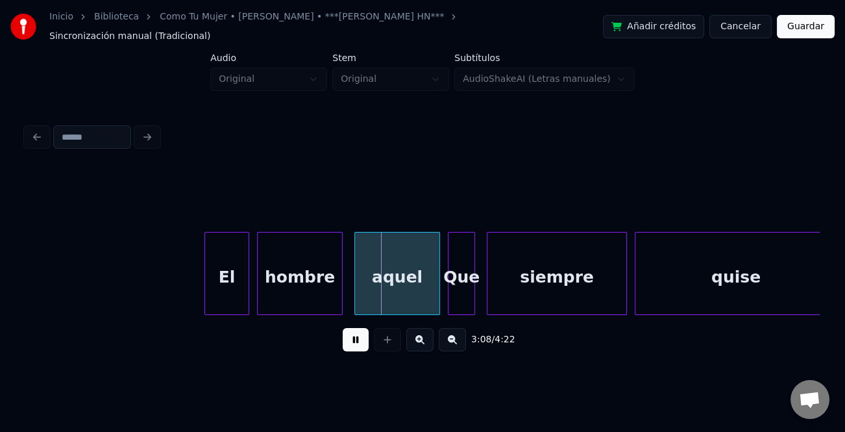
click at [205, 297] on div at bounding box center [207, 273] width 4 height 82
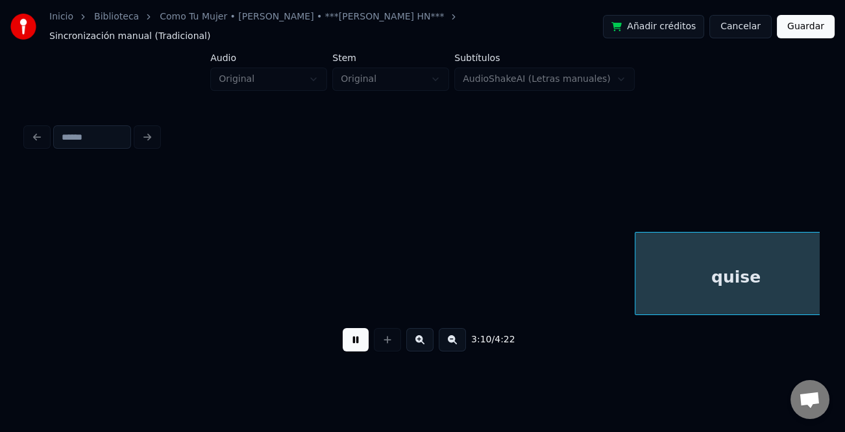
scroll to position [0, 37131]
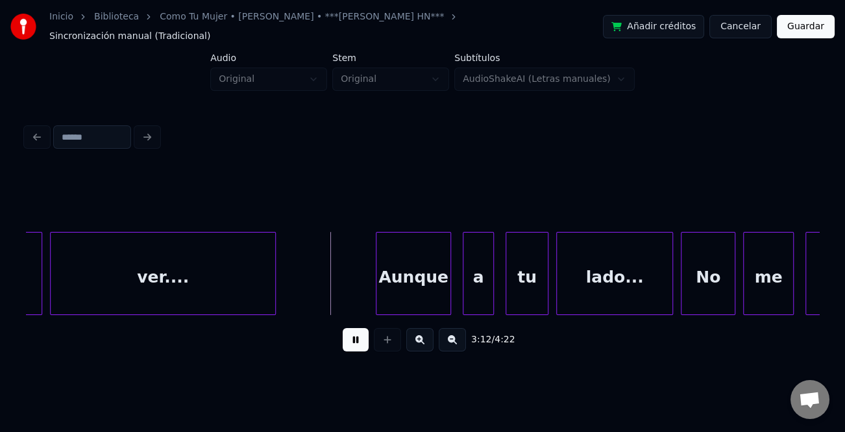
click at [377, 274] on div at bounding box center [379, 273] width 4 height 82
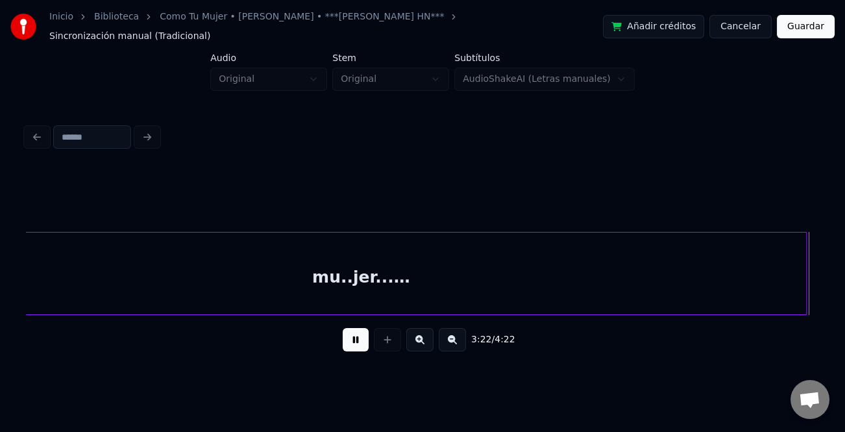
scroll to position [0, 39513]
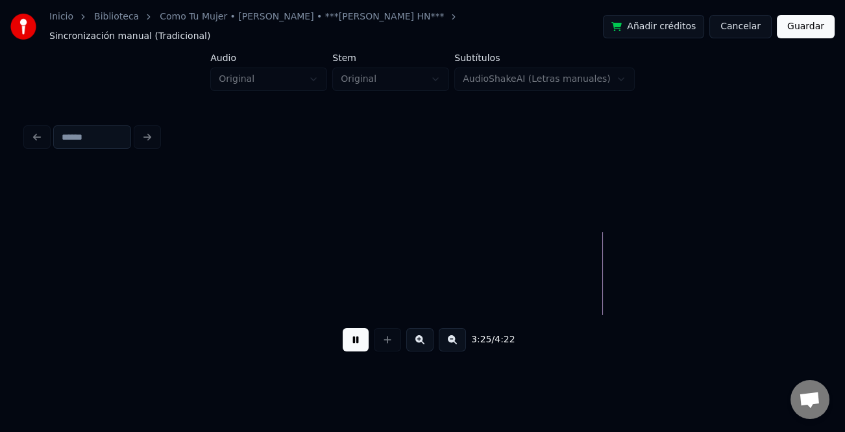
click at [455, 343] on button at bounding box center [452, 339] width 27 height 23
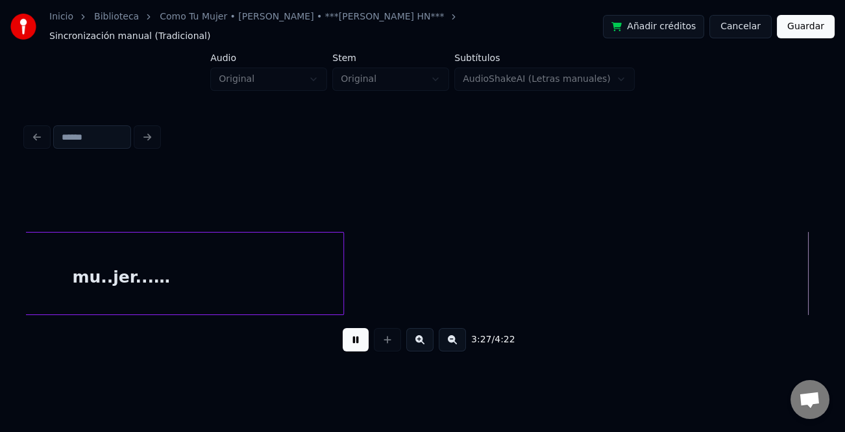
click at [454, 340] on button at bounding box center [452, 339] width 27 height 23
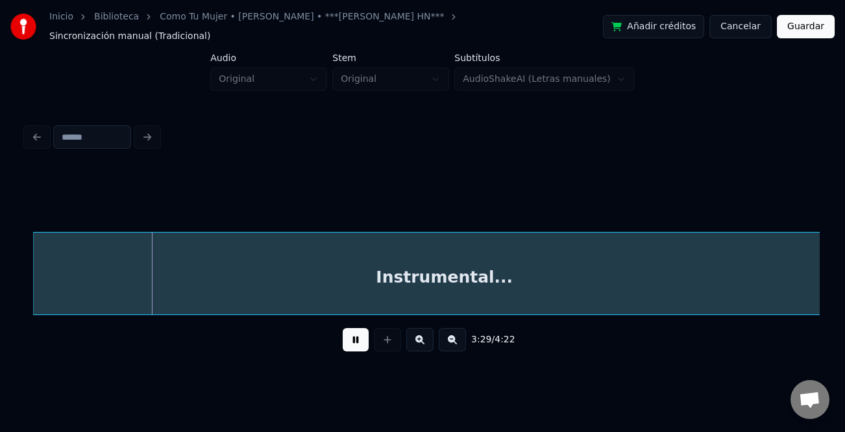
click at [34, 299] on div at bounding box center [36, 273] width 4 height 82
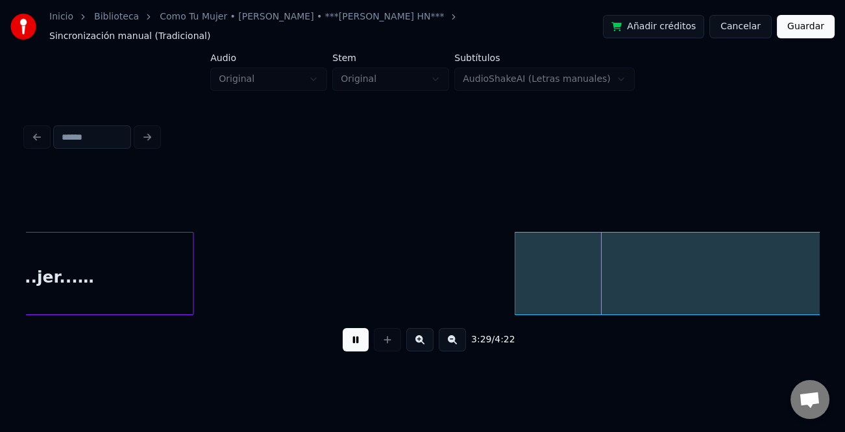
scroll to position [0, 13000]
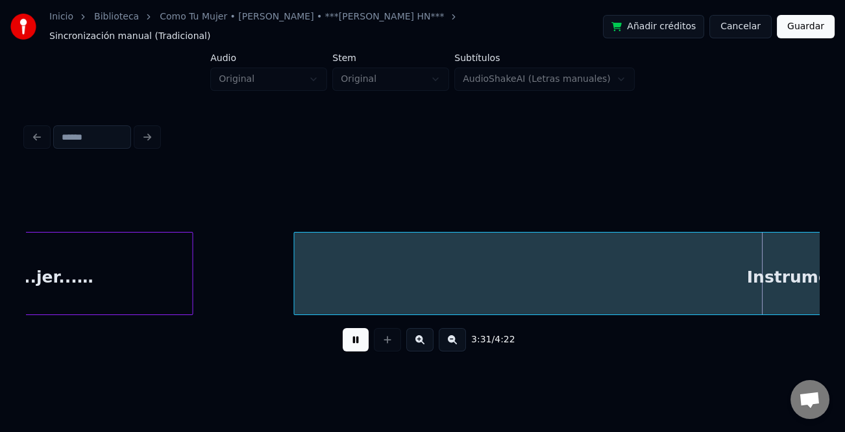
click at [294, 292] on div at bounding box center [296, 273] width 4 height 82
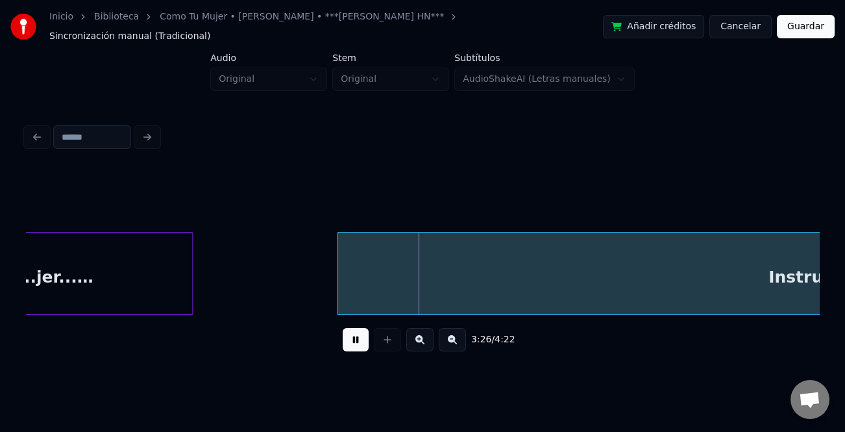
click at [340, 289] on div at bounding box center [340, 273] width 4 height 82
drag, startPoint x: 345, startPoint y: 334, endPoint x: 569, endPoint y: 333, distance: 224.7
click at [347, 336] on button at bounding box center [356, 339] width 26 height 23
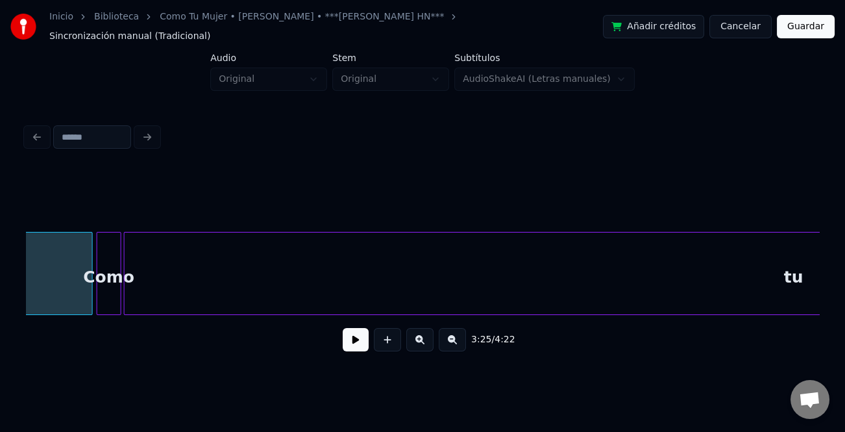
scroll to position [0, 13999]
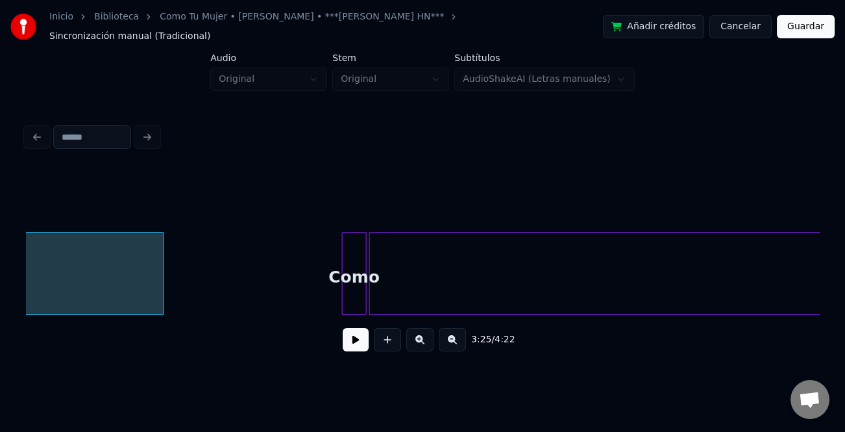
click at [160, 298] on div at bounding box center [162, 273] width 4 height 82
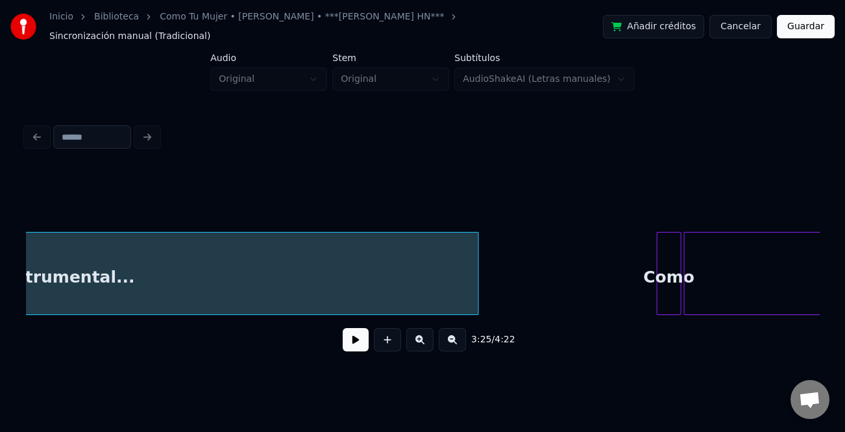
scroll to position [0, 13725]
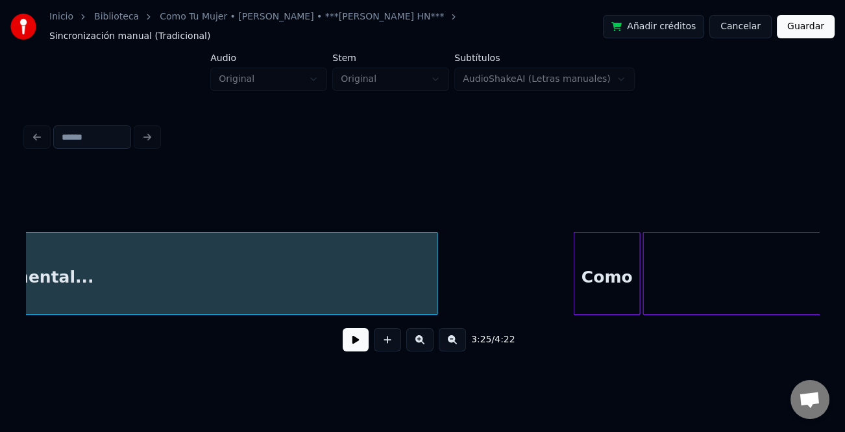
click at [575, 298] on div at bounding box center [577, 273] width 4 height 82
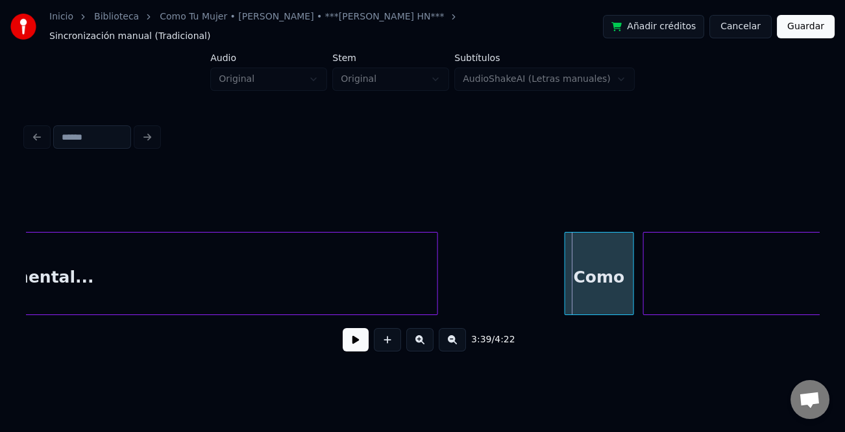
click at [589, 298] on div "Como" at bounding box center [600, 276] width 68 height 88
click at [351, 341] on button at bounding box center [356, 339] width 26 height 23
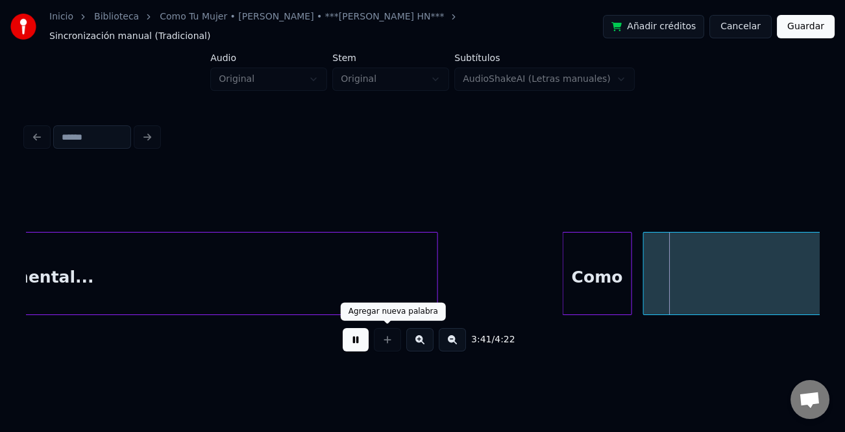
drag, startPoint x: 365, startPoint y: 340, endPoint x: 538, endPoint y: 340, distance: 172.7
click at [366, 340] on button at bounding box center [356, 339] width 26 height 23
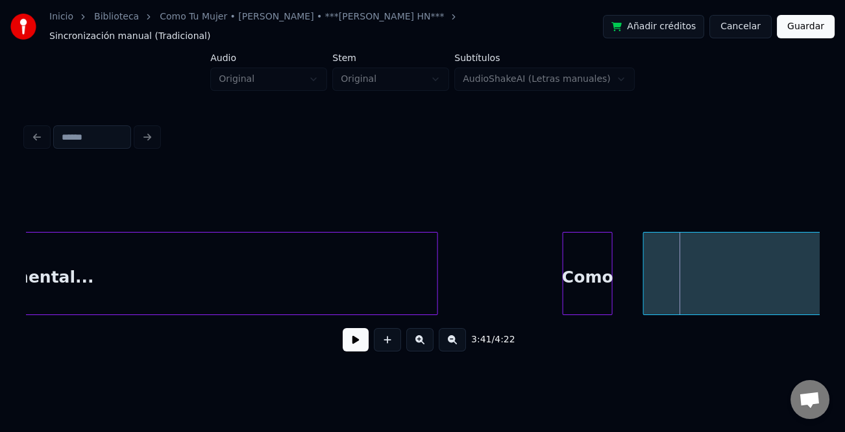
click at [611, 290] on div at bounding box center [610, 273] width 4 height 82
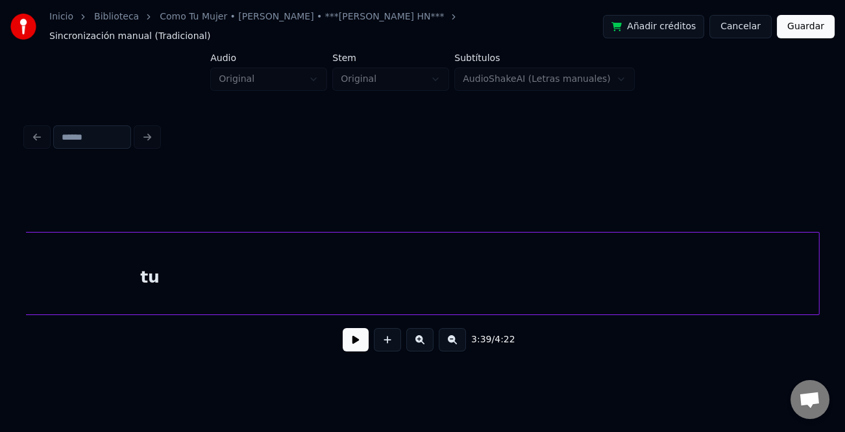
scroll to position [0, 14324]
click at [681, 293] on div "tu" at bounding box center [696, 276] width 1339 height 88
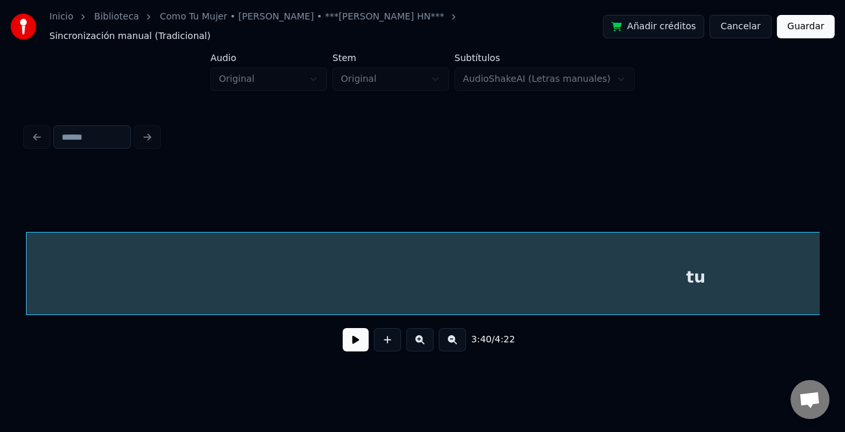
click at [458, 336] on button at bounding box center [452, 339] width 27 height 23
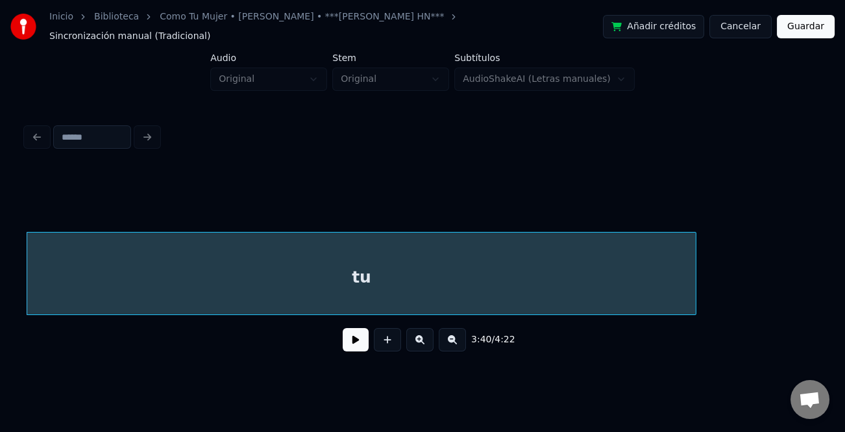
click at [458, 336] on button at bounding box center [452, 339] width 27 height 23
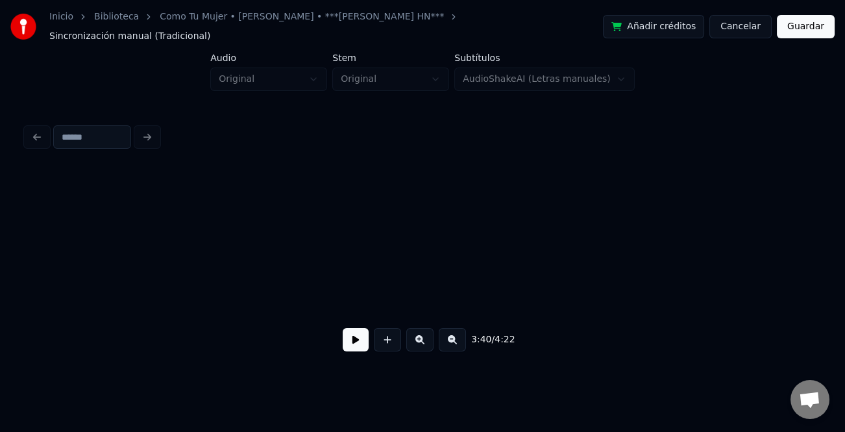
click at [458, 336] on div "3:40 / 4:22" at bounding box center [422, 339] width 773 height 29
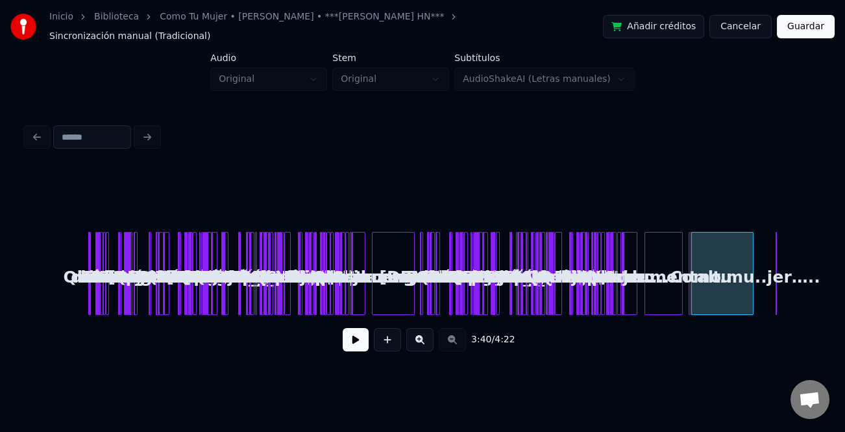
click at [746, 295] on div "tu Yo te doy... Toda mi vida Y hasta más..... Quisiera... Ah... Sabes bien.... …" at bounding box center [422, 273] width 793 height 83
click at [693, 303] on div at bounding box center [693, 273] width 4 height 82
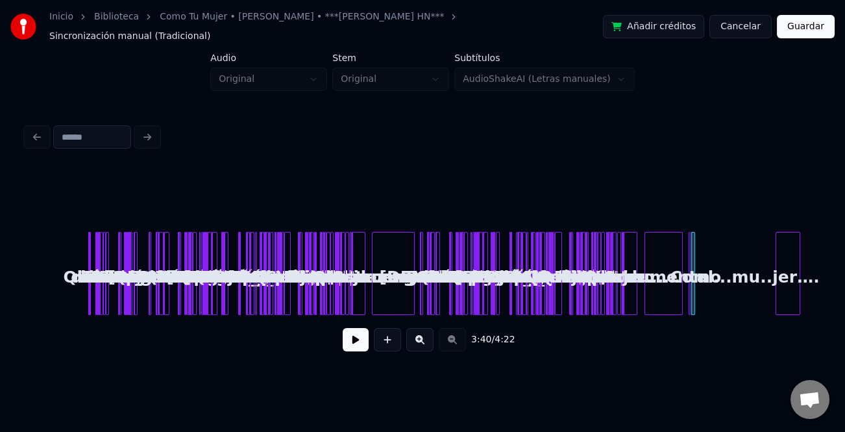
click at [779, 296] on div "mu..jer…....." at bounding box center [788, 273] width 25 height 83
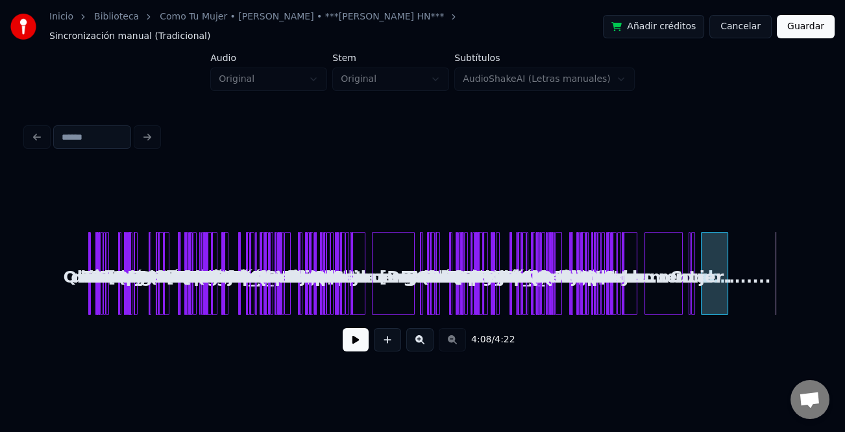
click at [716, 302] on div "mu..jer…....." at bounding box center [715, 276] width 26 height 88
click at [388, 332] on button at bounding box center [387, 339] width 27 height 23
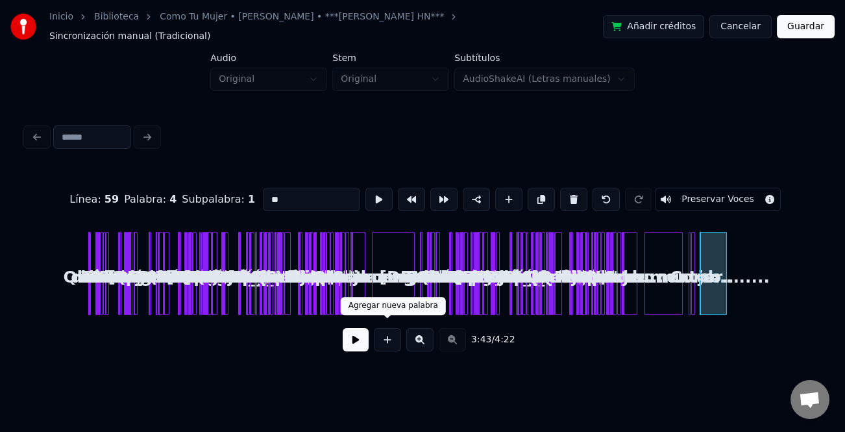
click at [390, 333] on button at bounding box center [387, 339] width 27 height 23
click at [418, 338] on button at bounding box center [419, 339] width 27 height 23
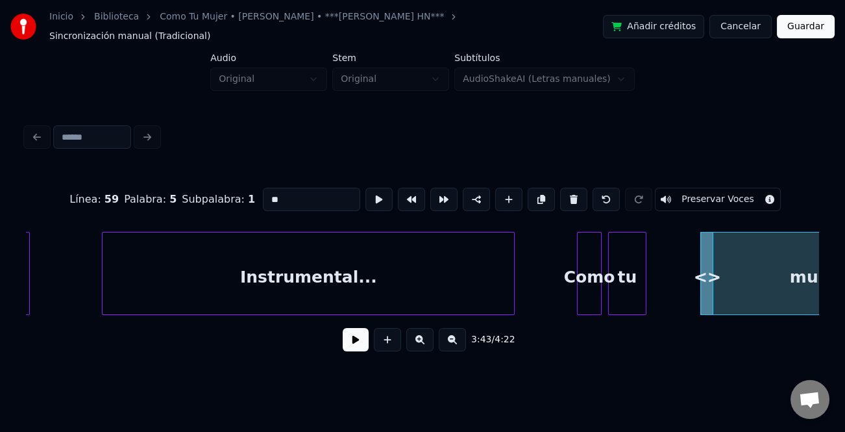
click at [418, 338] on button at bounding box center [419, 339] width 27 height 23
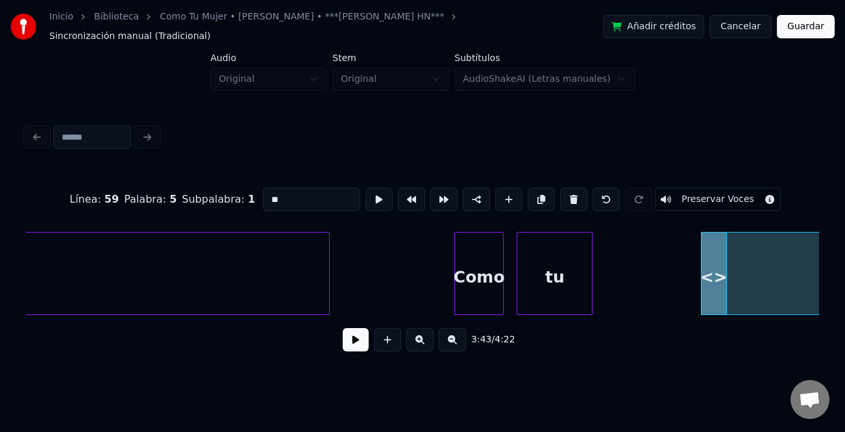
click at [418, 338] on button at bounding box center [419, 339] width 27 height 23
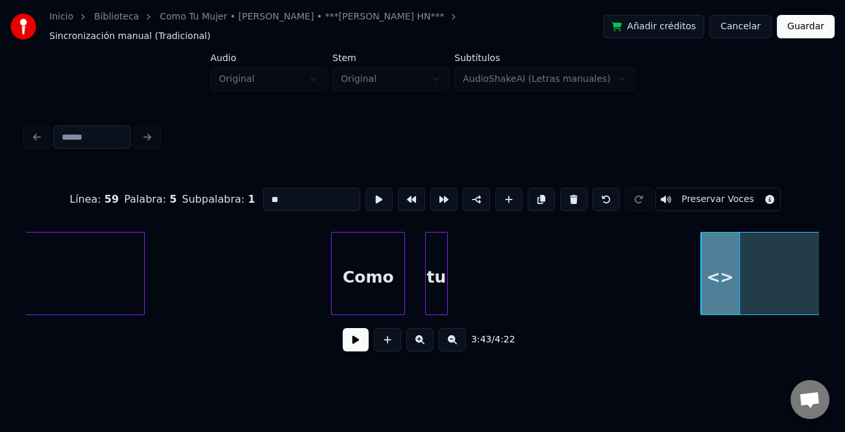
click at [443, 292] on div at bounding box center [445, 273] width 4 height 82
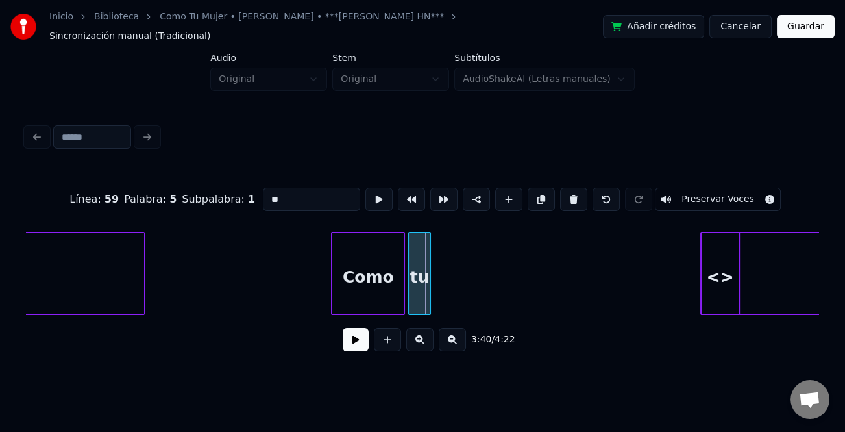
click at [418, 290] on div "tu" at bounding box center [419, 276] width 21 height 88
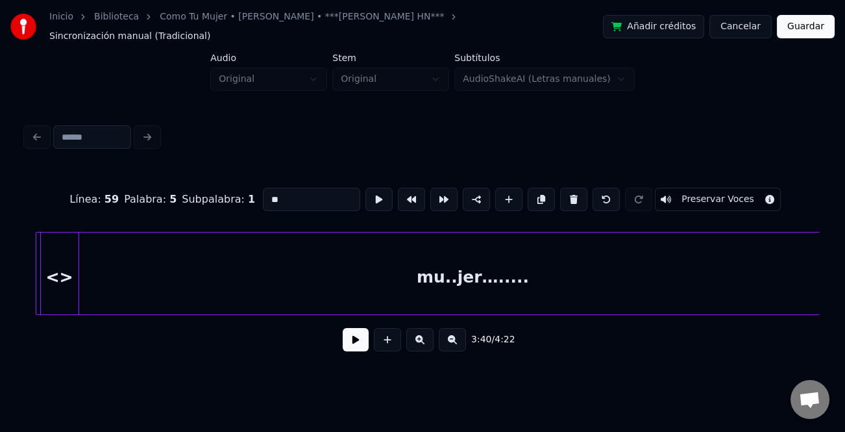
scroll to position [0, 21746]
click at [755, 285] on div "mu..jer…....." at bounding box center [463, 276] width 873 height 88
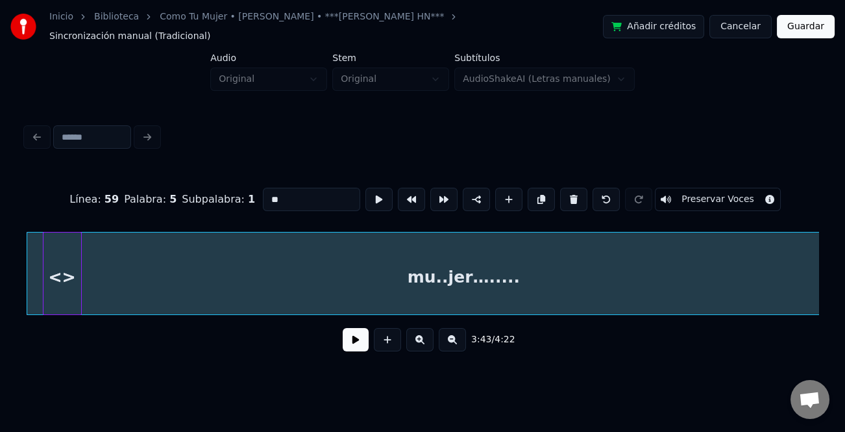
click at [45, 267] on div at bounding box center [46, 273] width 4 height 82
click at [55, 269] on div "<>" at bounding box center [63, 276] width 36 height 88
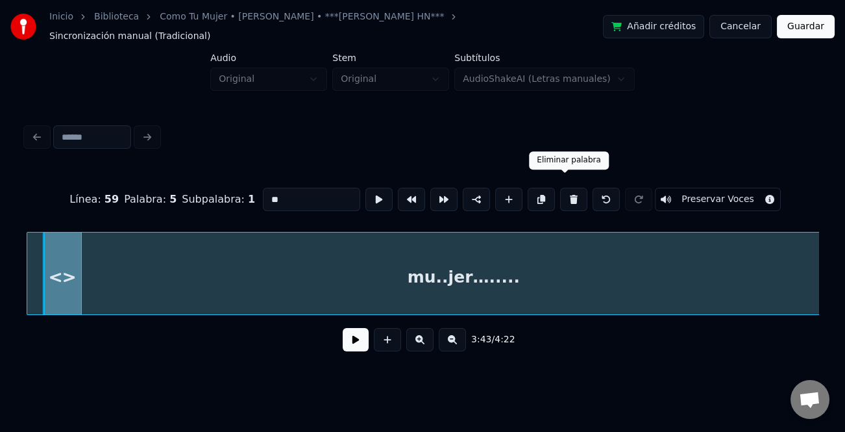
click at [560, 192] on button at bounding box center [573, 199] width 27 height 23
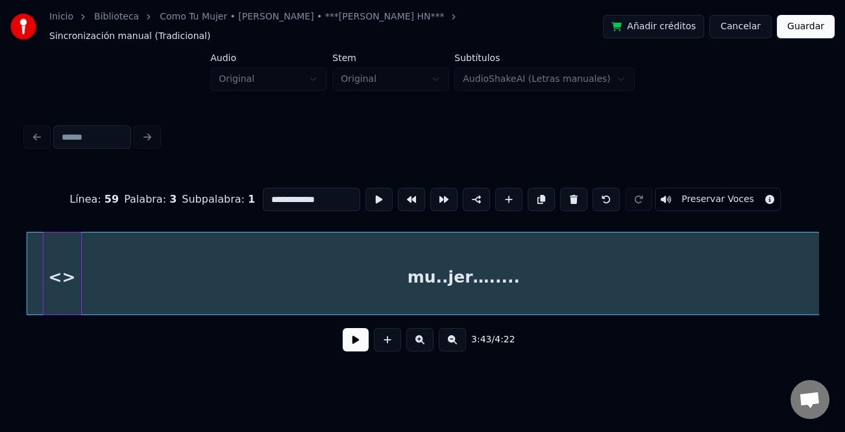
click at [75, 273] on div "<>" at bounding box center [63, 276] width 38 height 88
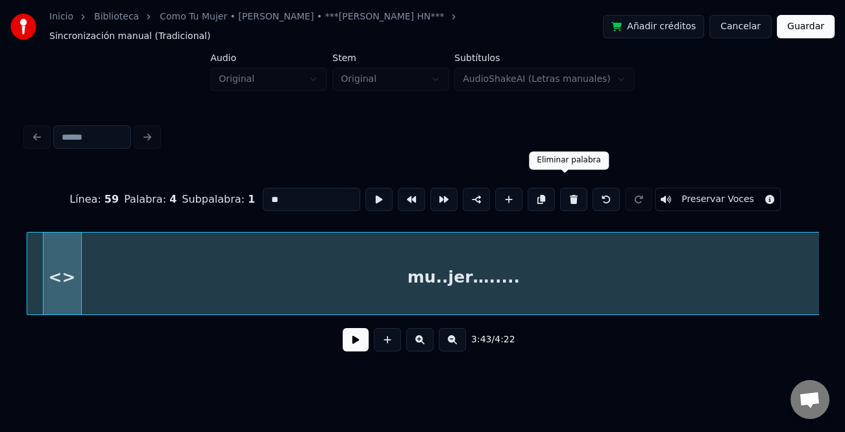
click at [566, 195] on button at bounding box center [573, 199] width 27 height 23
type input "**********"
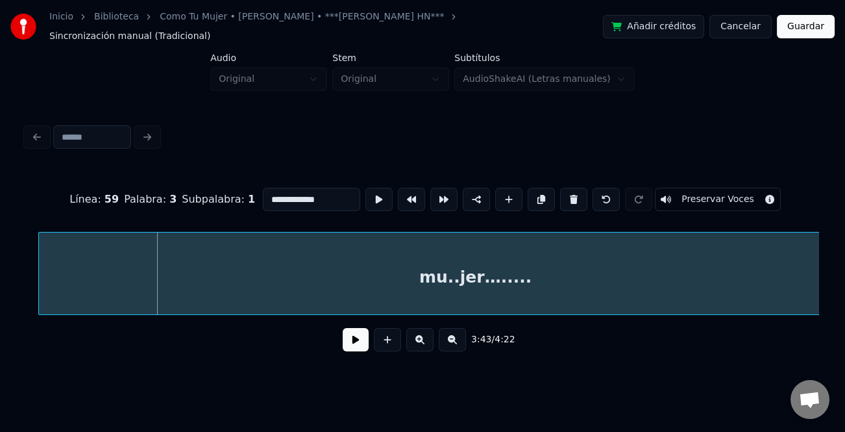
click at [564, 279] on div "mu..jer…....." at bounding box center [476, 276] width 874 height 88
click at [460, 336] on button at bounding box center [452, 339] width 27 height 23
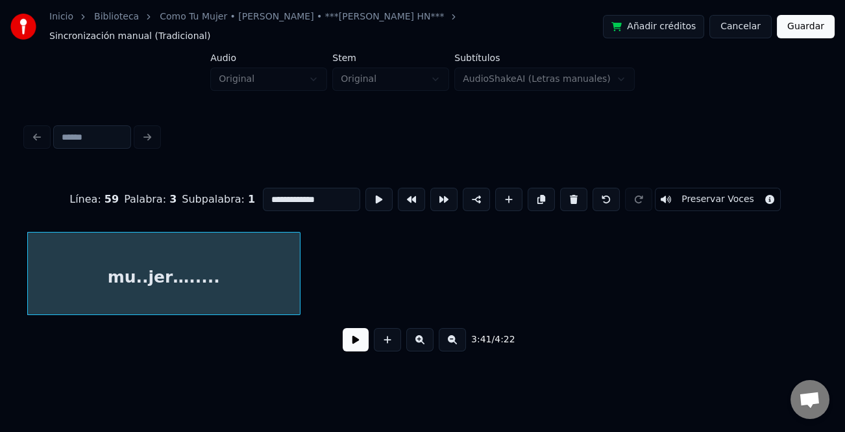
click at [296, 283] on div at bounding box center [298, 273] width 4 height 82
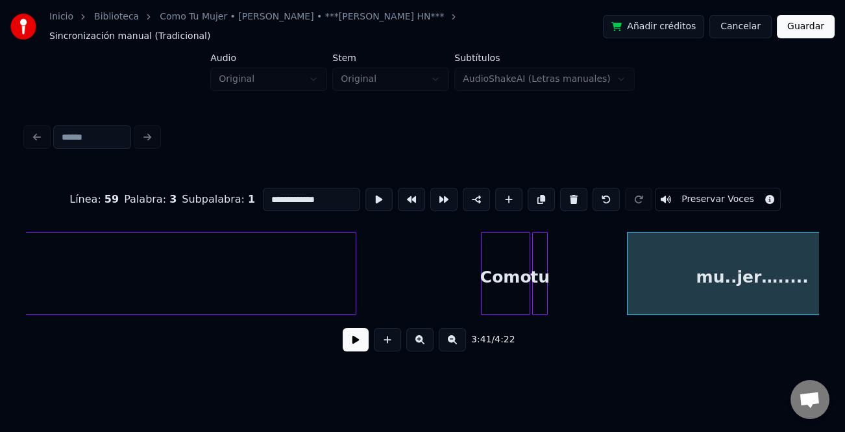
scroll to position [0, 13860]
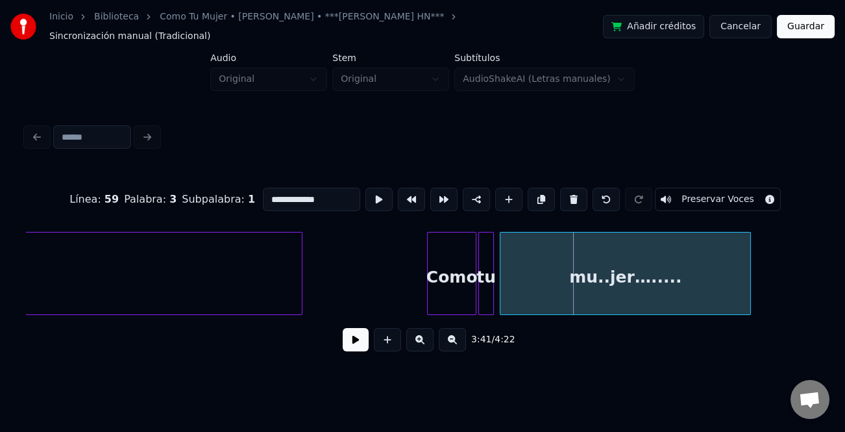
click at [620, 293] on div "mu..jer…....." at bounding box center [626, 276] width 250 height 88
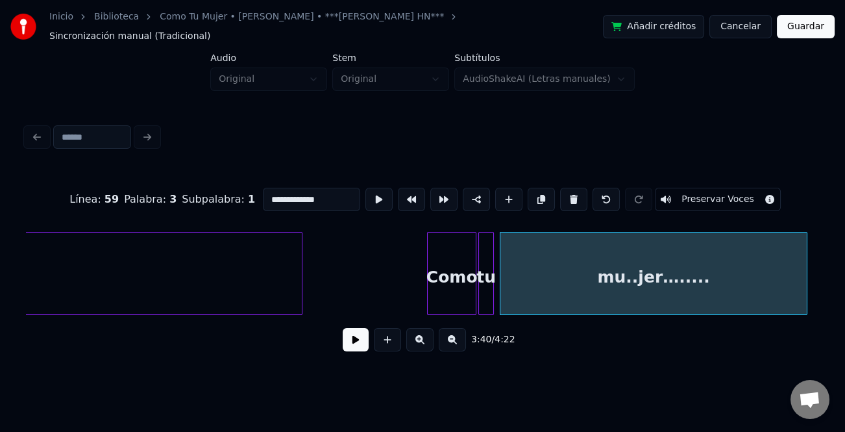
click at [807, 290] on div at bounding box center [805, 273] width 4 height 82
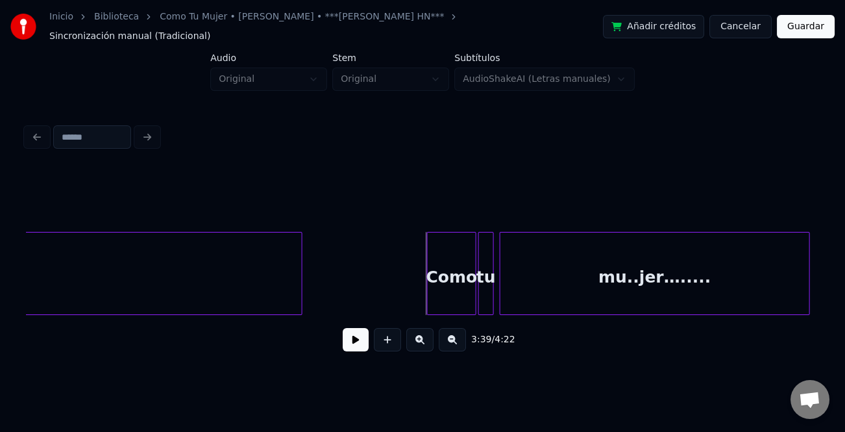
click at [355, 338] on button at bounding box center [356, 339] width 26 height 23
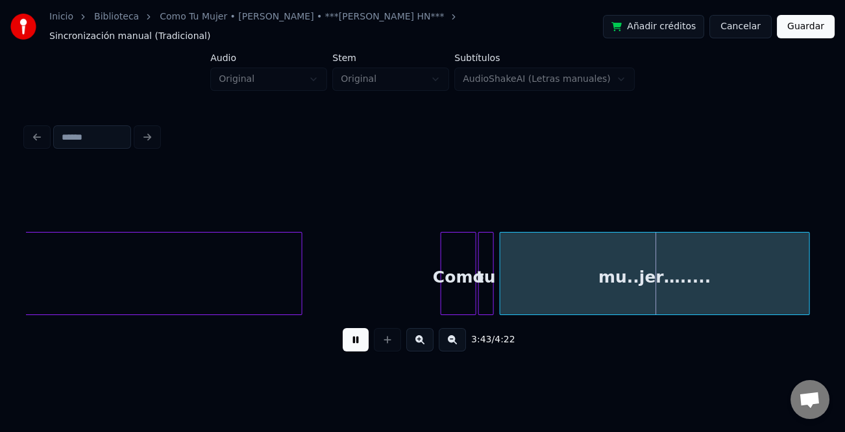
click at [442, 282] on div at bounding box center [444, 273] width 4 height 82
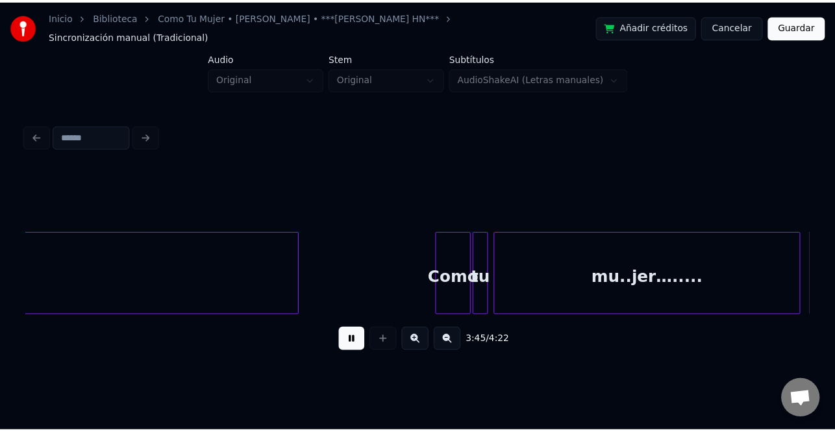
scroll to position [0, 14654]
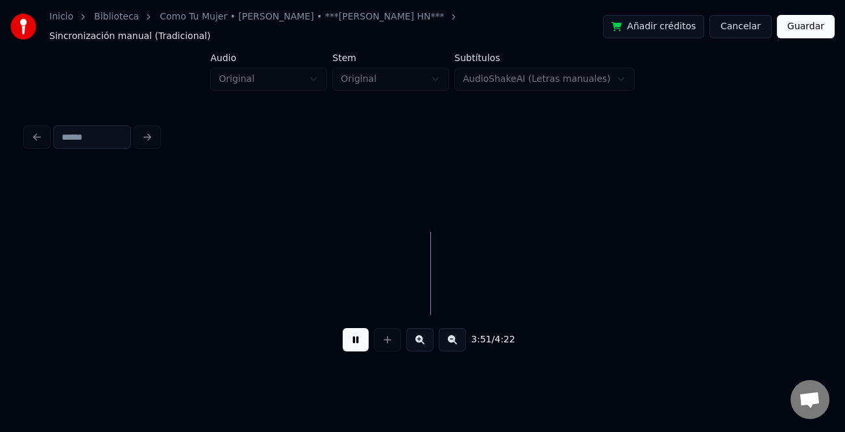
click at [353, 340] on button at bounding box center [356, 339] width 26 height 23
click at [823, 15] on button "Guardar" at bounding box center [806, 26] width 58 height 23
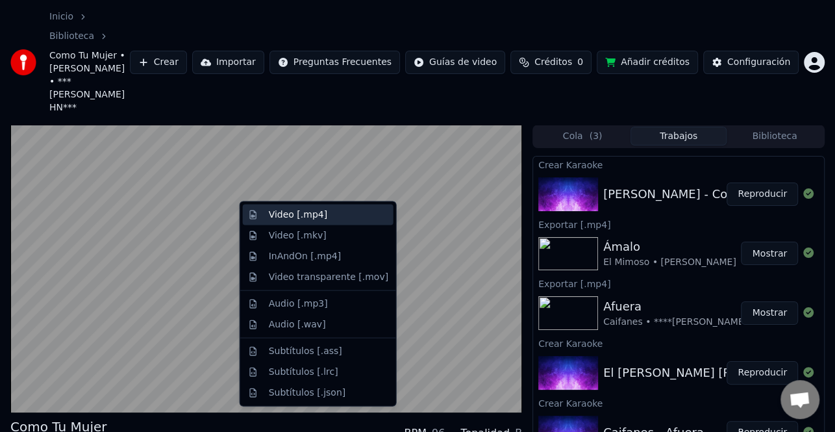
click at [327, 216] on div "Video [.mp4]" at bounding box center [328, 214] width 119 height 13
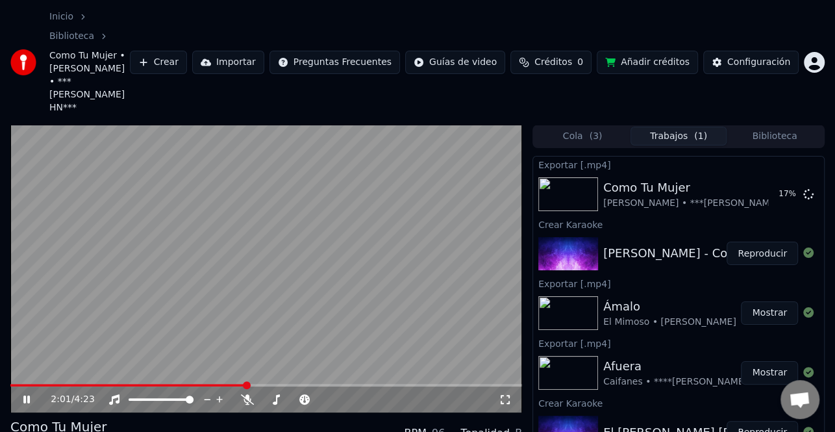
click at [286, 269] on video at bounding box center [266, 269] width 512 height 288
click at [776, 182] on button "Mostrar" at bounding box center [769, 193] width 57 height 23
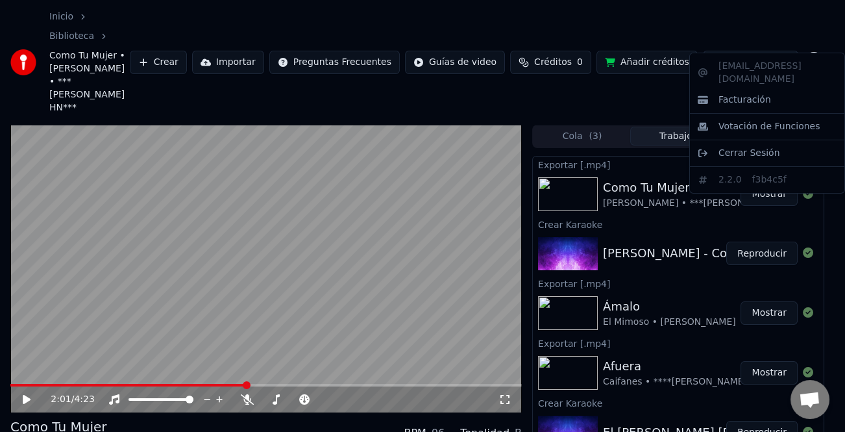
click at [818, 36] on html "Inicio Biblioteca Como Tu Mujer • [PERSON_NAME] • ***[PERSON_NAME] HN*** Crear …" at bounding box center [422, 216] width 845 height 432
click at [750, 147] on span "Cerrar Sesión" at bounding box center [750, 153] width 62 height 13
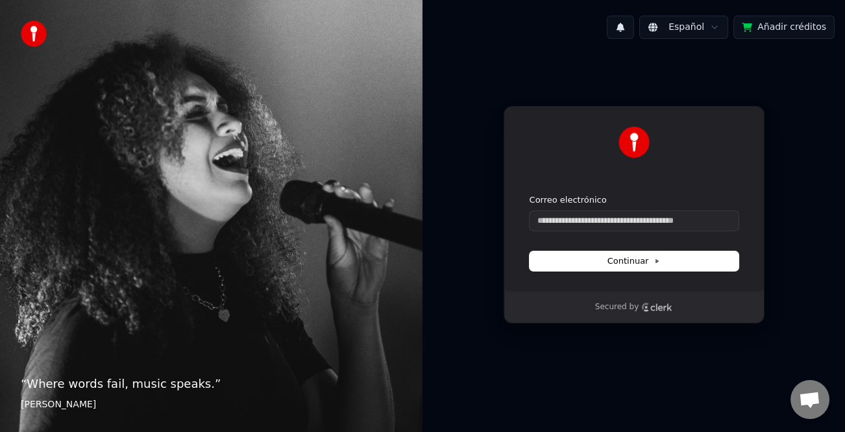
click at [752, 140] on div "Continuar con Google o Correo electrónico Continuar" at bounding box center [634, 199] width 261 height 186
click at [586, 209] on div "Correo electrónico" at bounding box center [634, 212] width 209 height 36
click at [581, 219] on input "Correo electrónico" at bounding box center [634, 220] width 209 height 19
click at [647, 262] on span "Continuar" at bounding box center [634, 261] width 53 height 12
type input "**********"
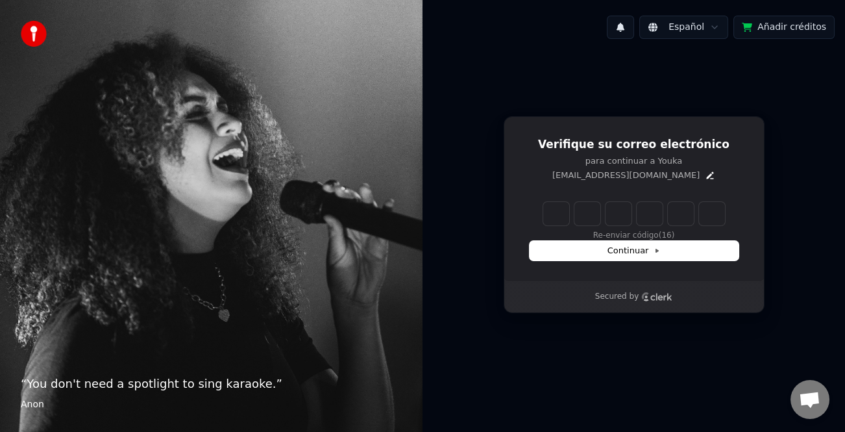
click at [558, 209] on input "Enter verification code" at bounding box center [647, 213] width 208 height 23
type input "******"
